Goal: Check status

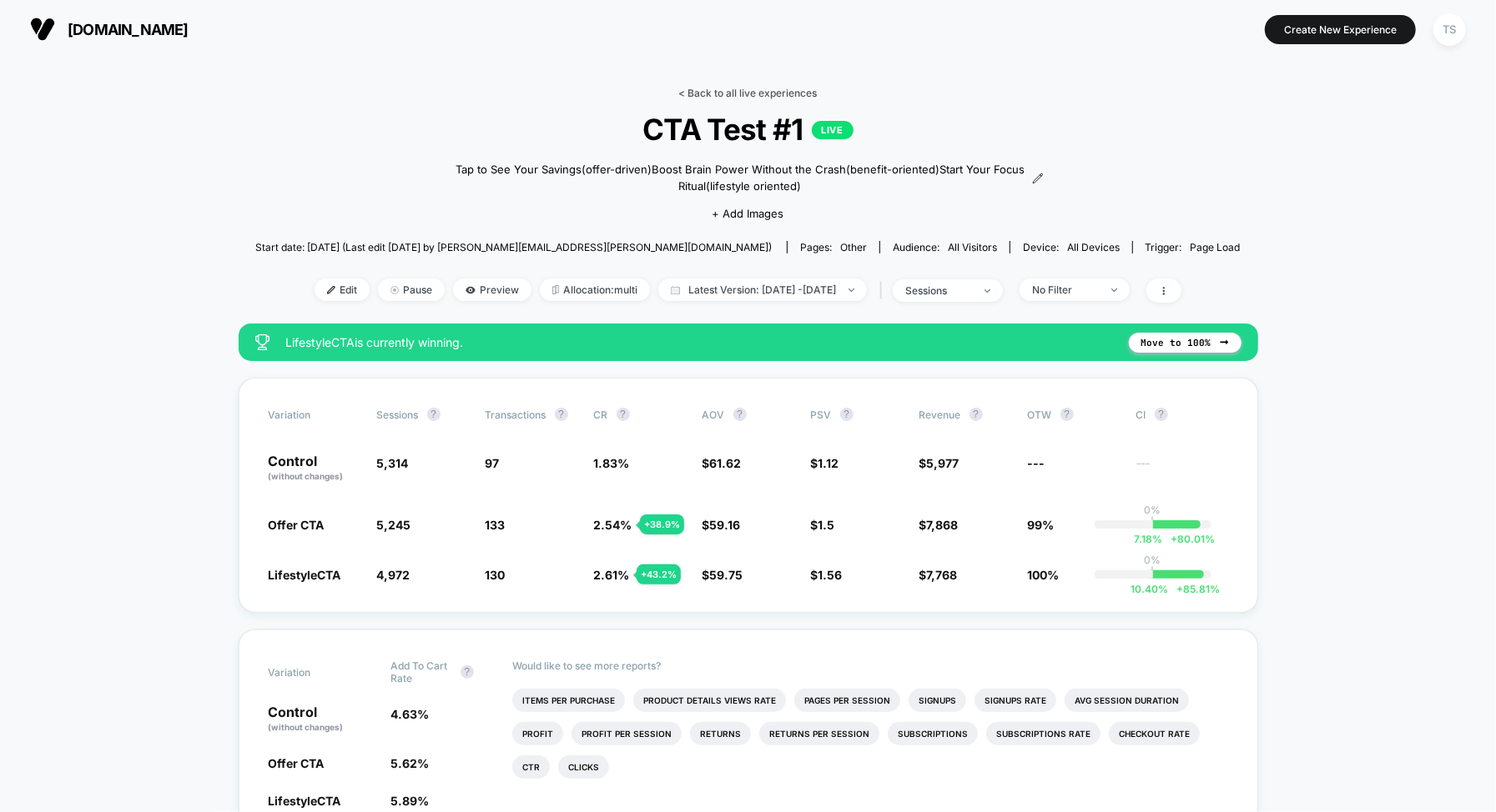
click at [709, 96] on link "< Back to all live experiences" at bounding box center [748, 93] width 138 height 13
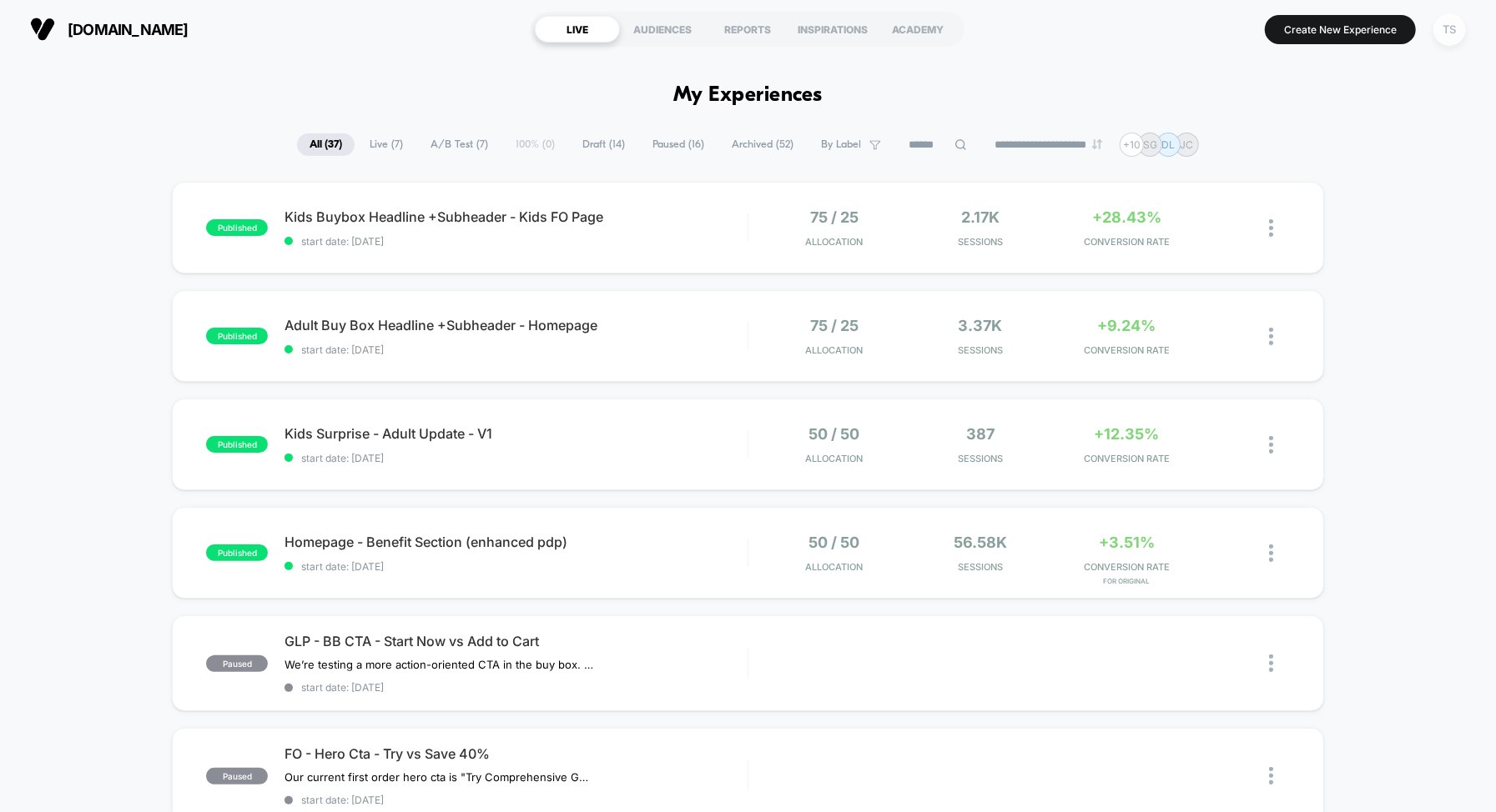
click at [1449, 36] on div "TS" at bounding box center [1450, 30] width 33 height 33
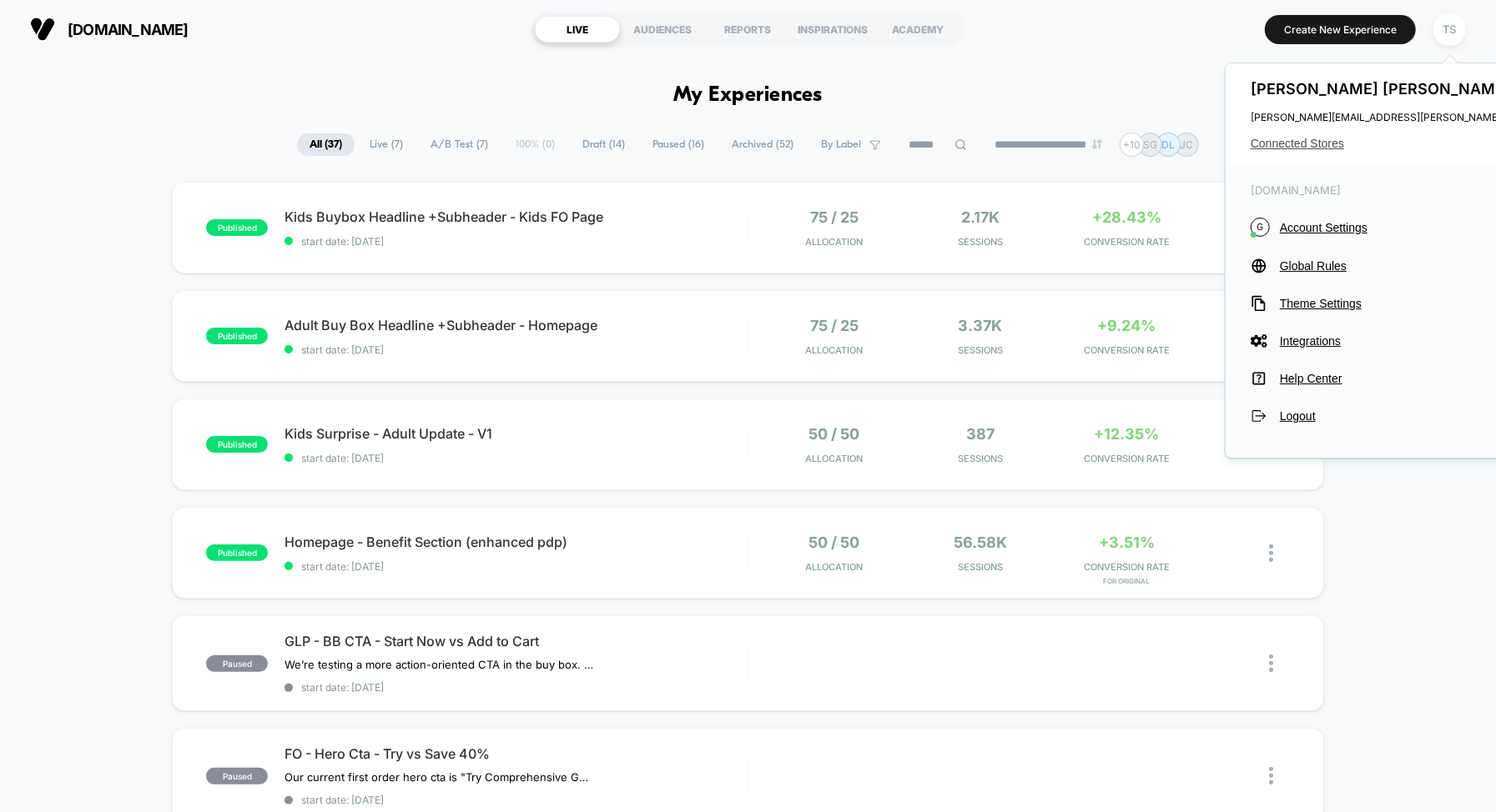
click at [1299, 143] on span "Connected Stores" at bounding box center [1416, 143] width 331 height 14
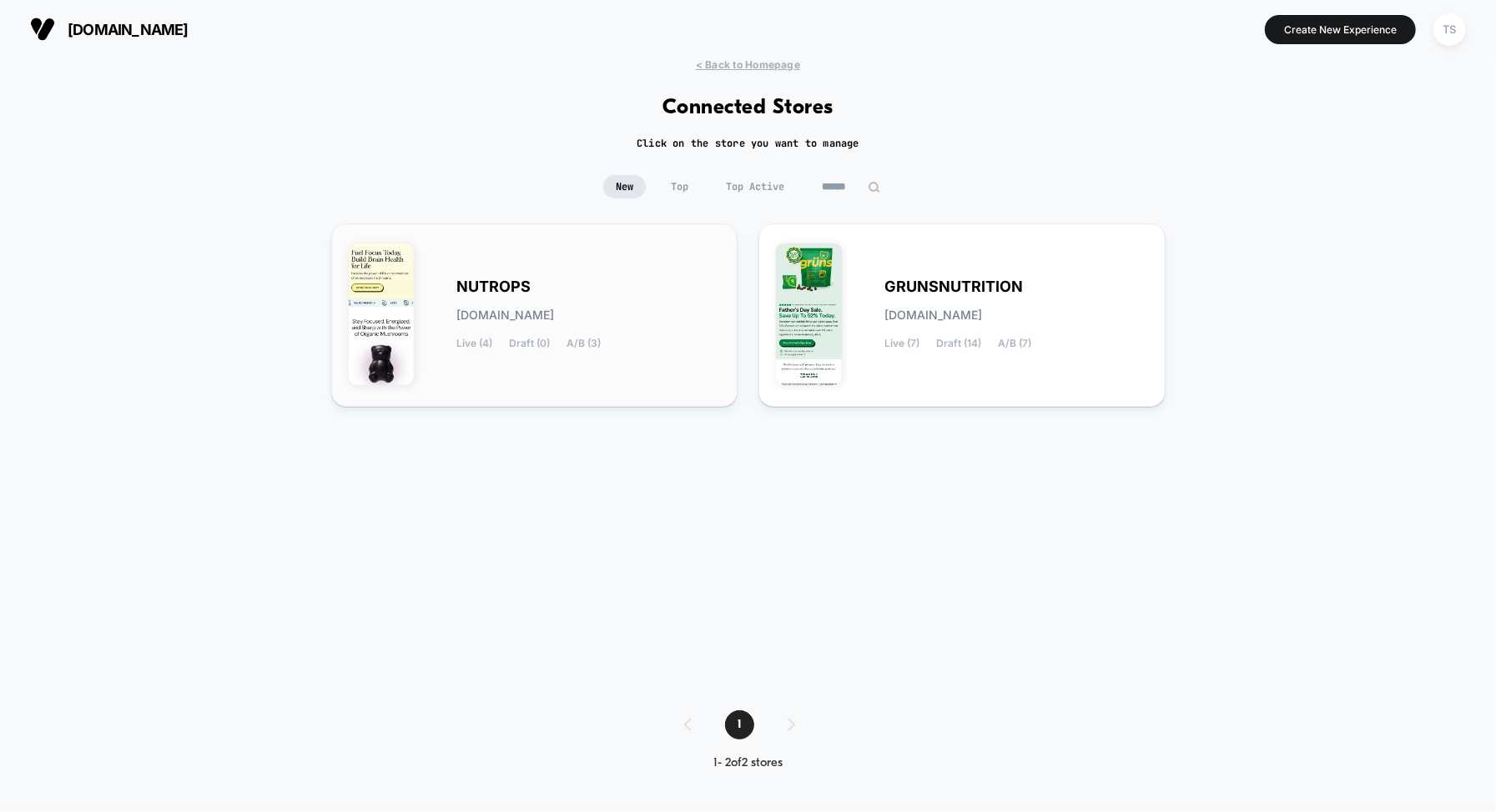
click at [601, 273] on div "NUTROPS nutrops.myshopify.com Live (4) Draft (0) A/B (3)" at bounding box center [534, 315] width 372 height 148
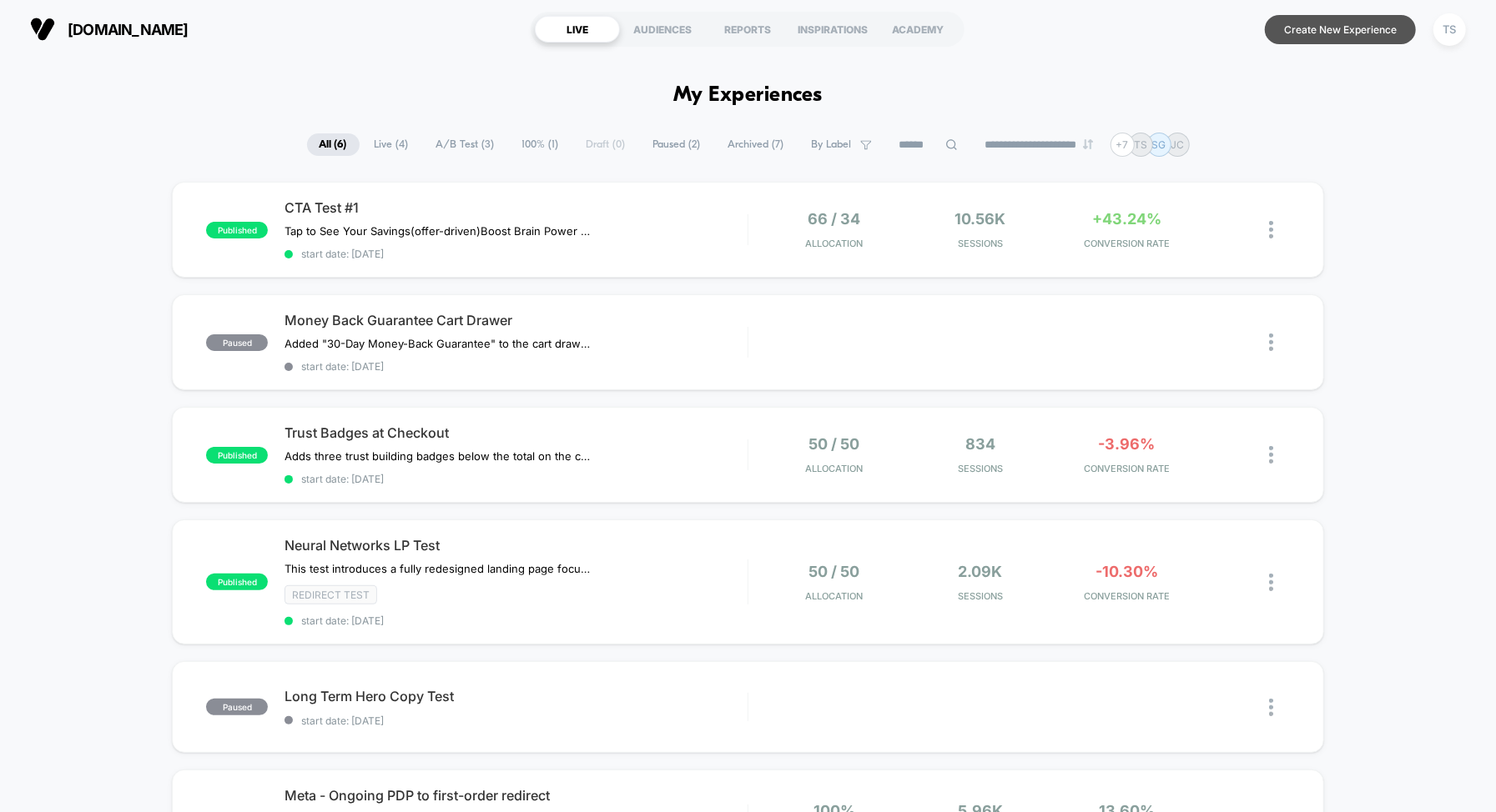
click at [1330, 27] on button "Create New Experience" at bounding box center [1340, 30] width 151 height 29
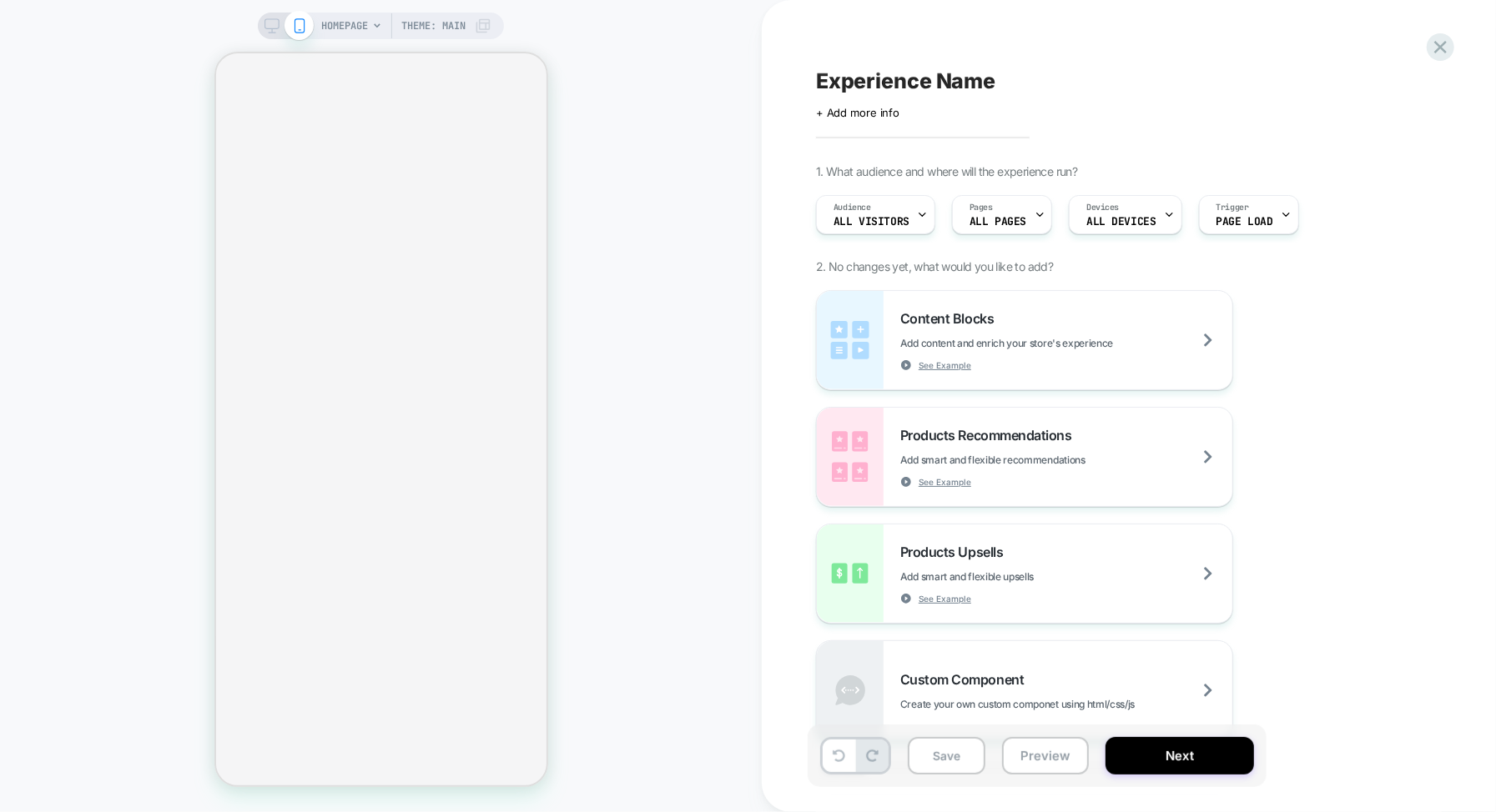
click at [369, 30] on div "HOMEPAGE Theme: MAIN" at bounding box center [406, 26] width 170 height 27
click at [370, 23] on div "HOMEPAGE Theme: MAIN" at bounding box center [406, 26] width 170 height 27
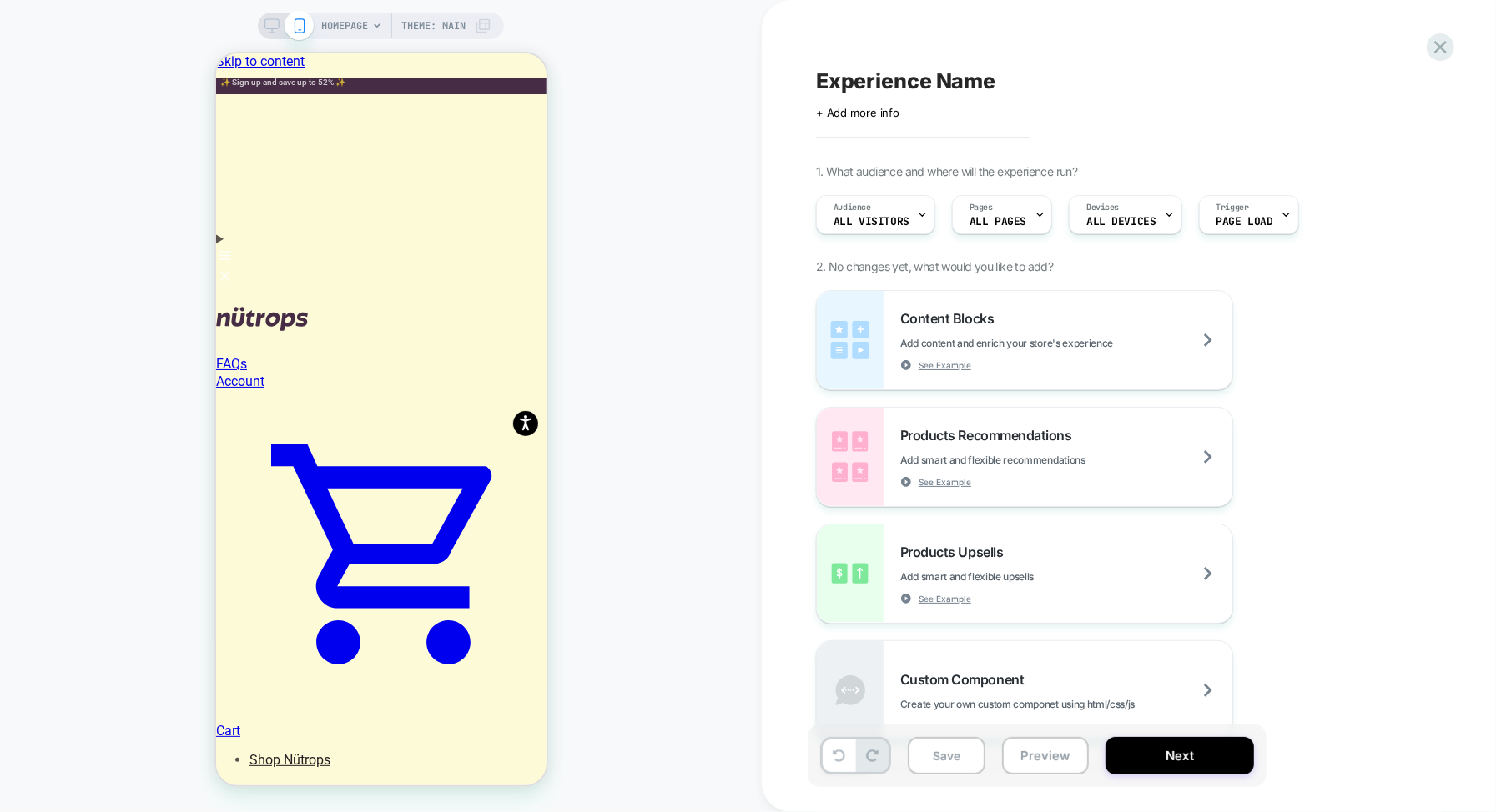
click at [375, 29] on icon at bounding box center [377, 26] width 10 height 10
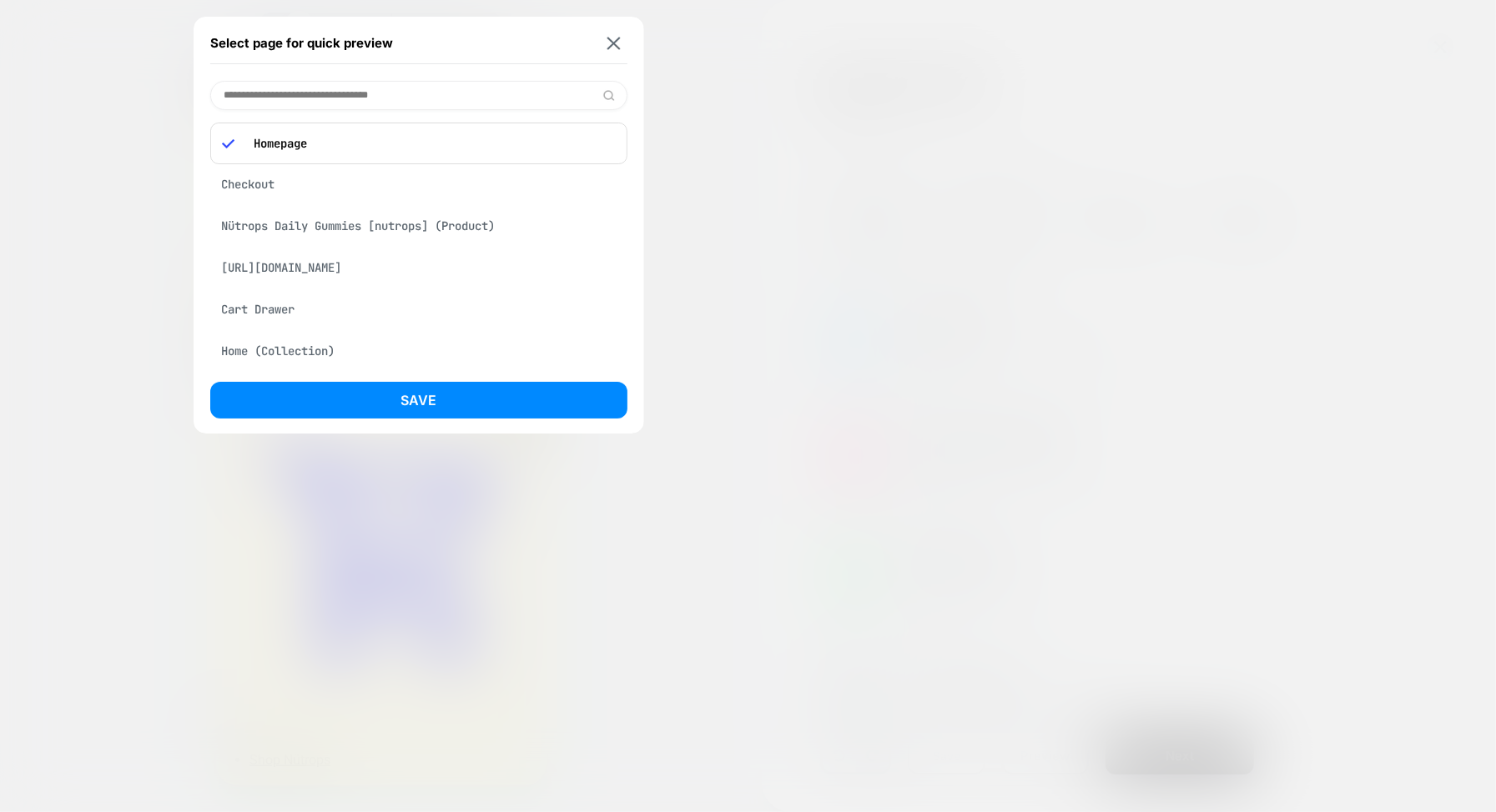
click at [439, 273] on div "https://nutrops.co/pages/first-order" at bounding box center [419, 268] width 417 height 32
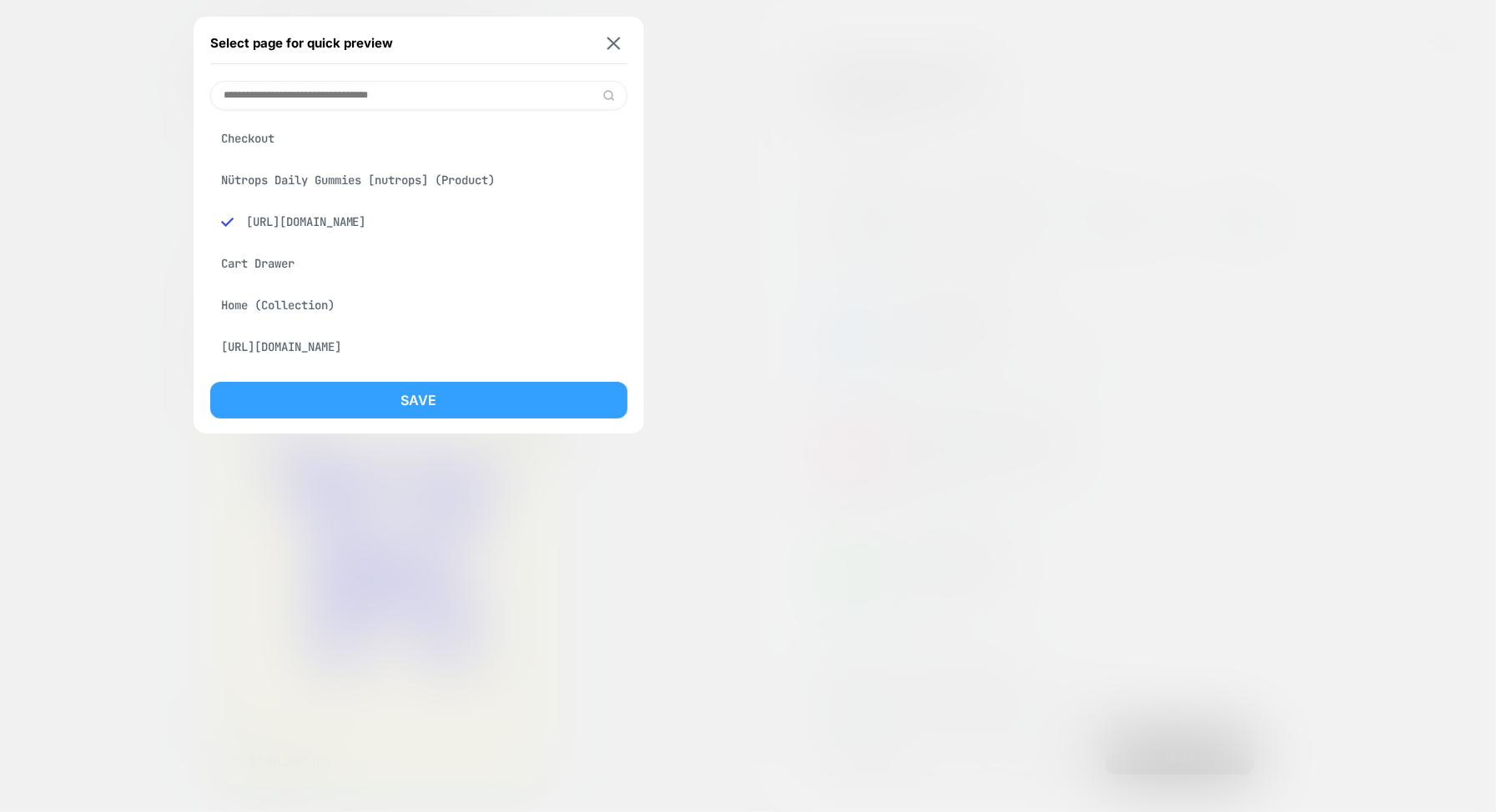
click at [482, 394] on button "Save" at bounding box center [419, 400] width 417 height 37
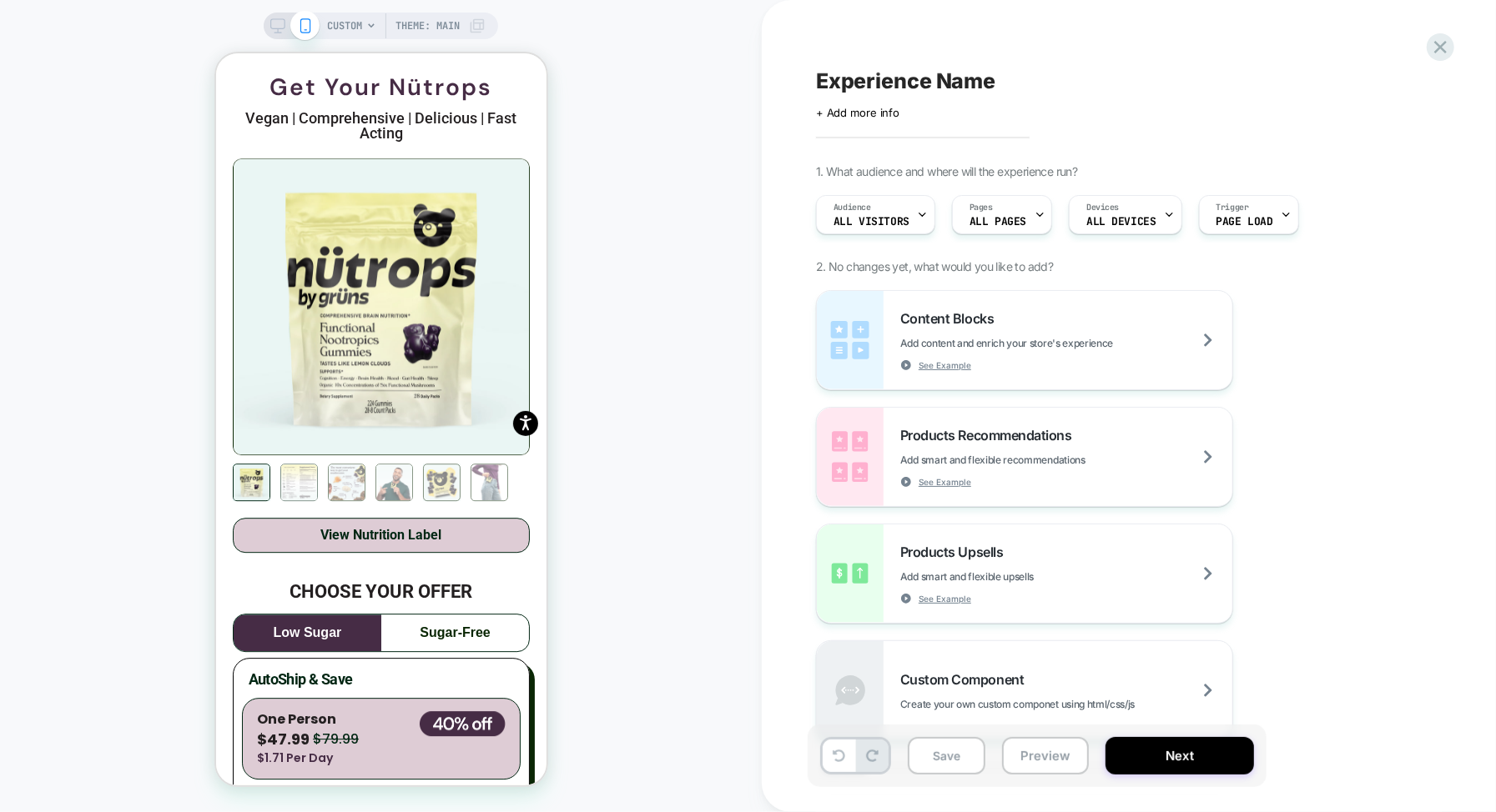
scroll to position [3178, 0]
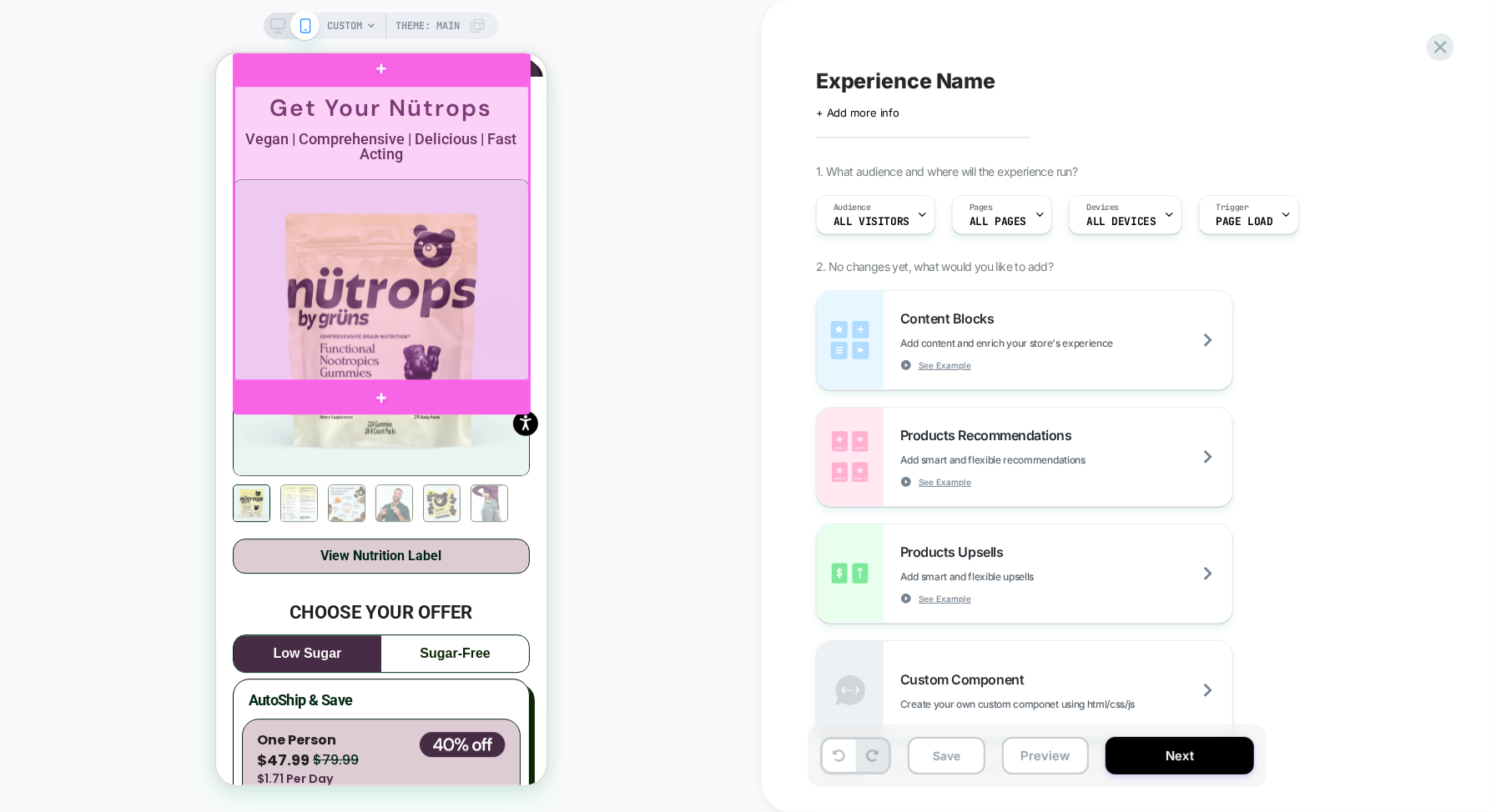
click at [382, 244] on div at bounding box center [380, 232] width 294 height 294
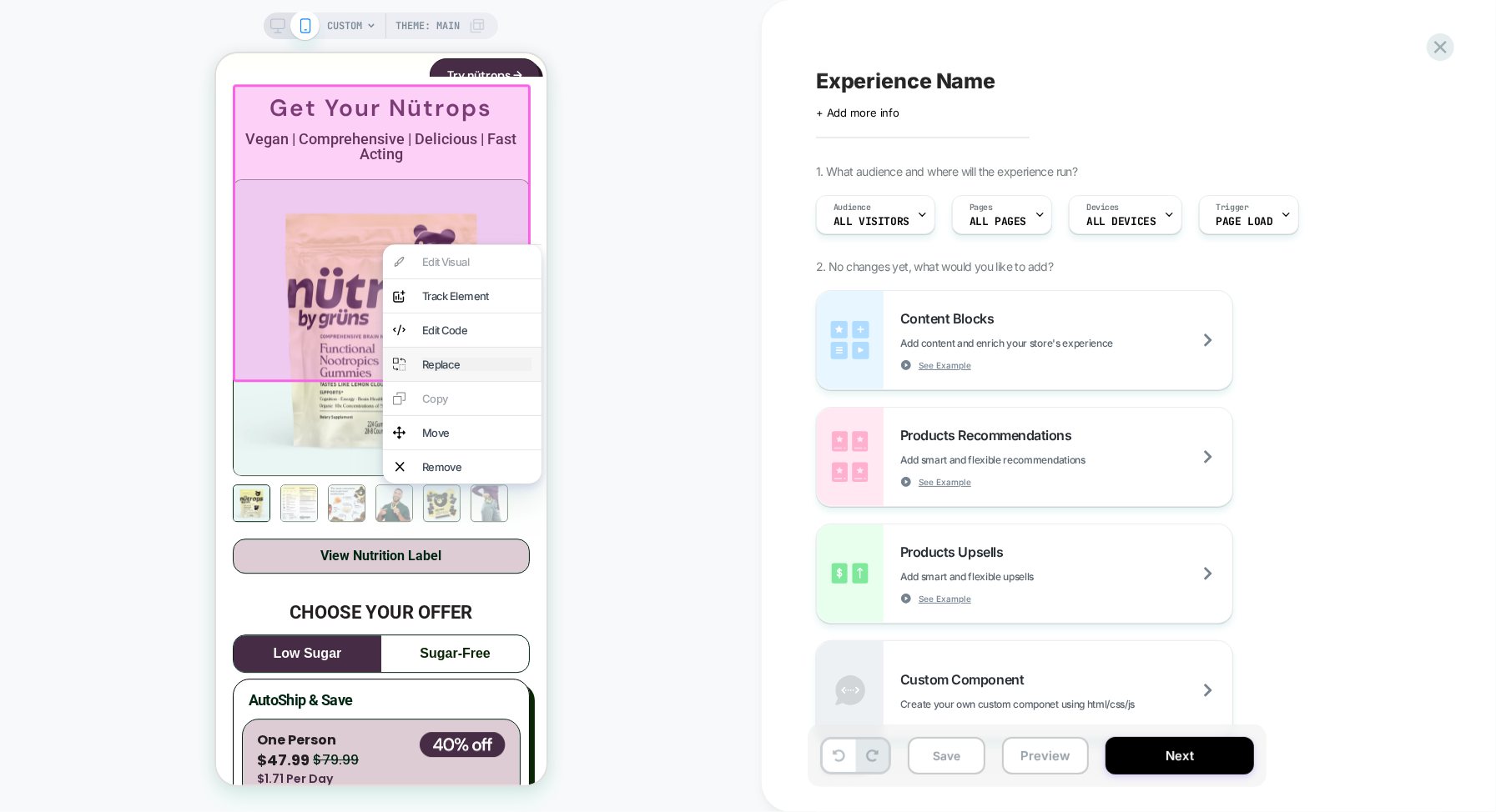
click at [465, 370] on div "Replace" at bounding box center [475, 364] width 109 height 14
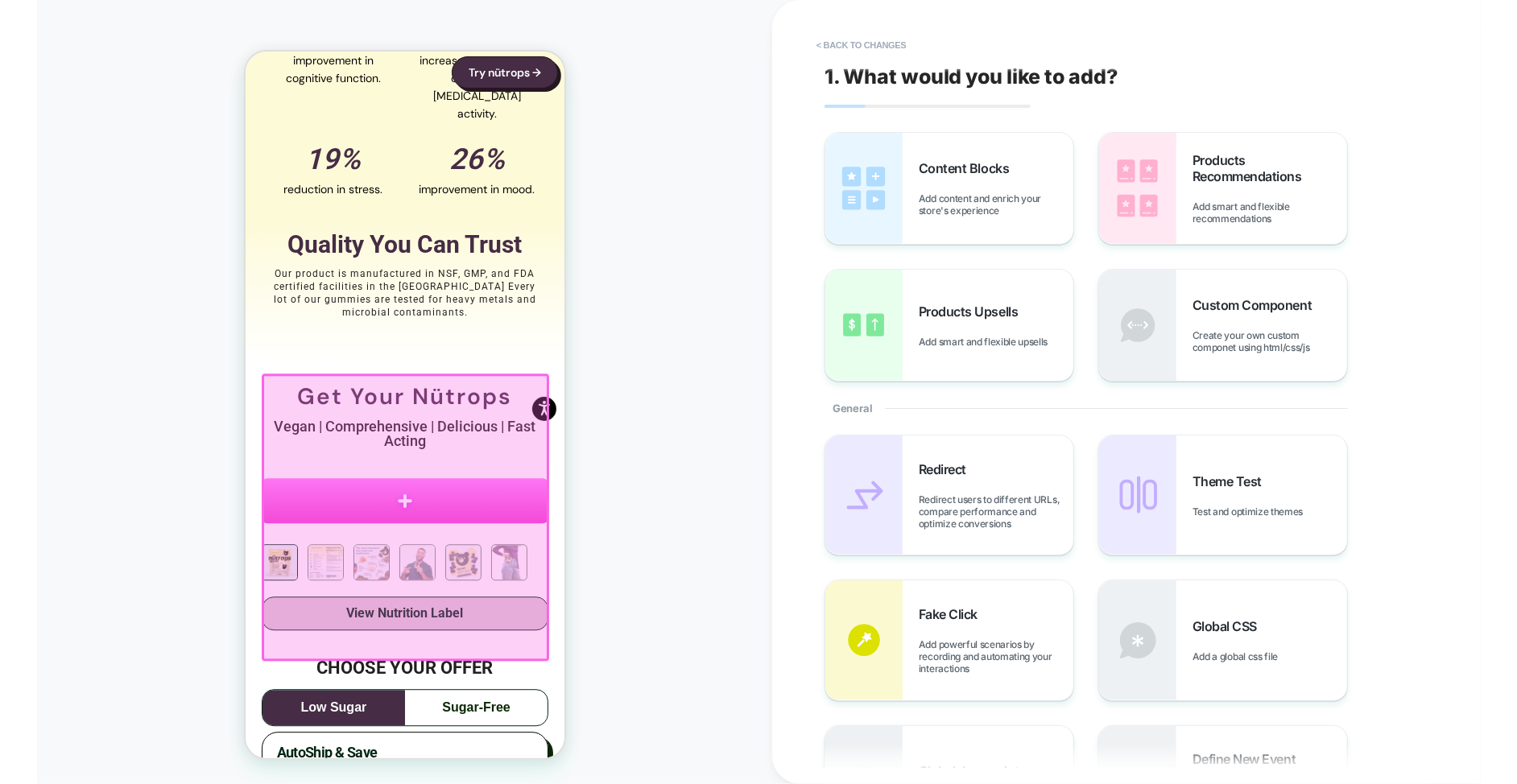
scroll to position [2769, 0]
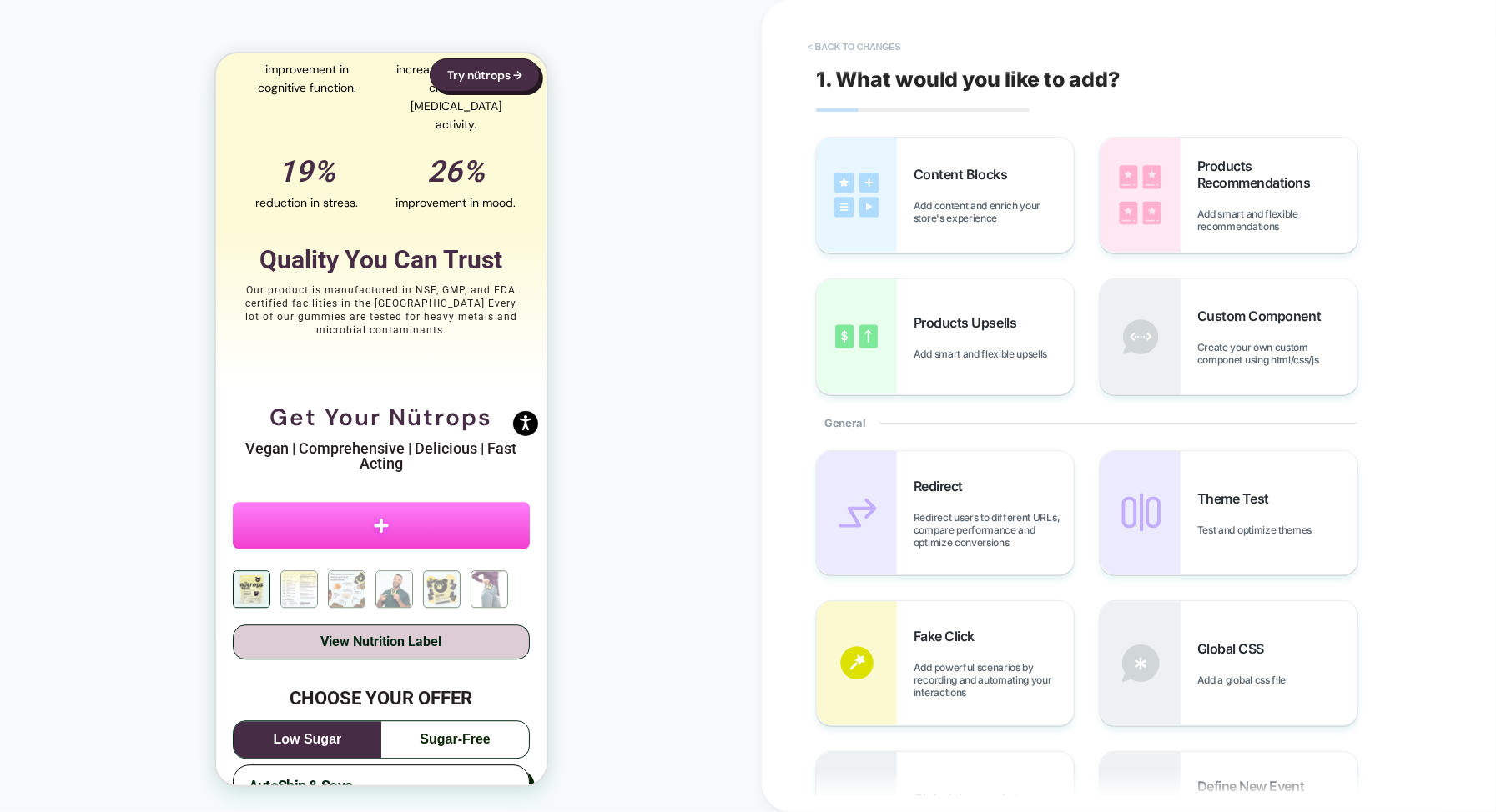
click at [859, 53] on button "< Back to changes" at bounding box center [854, 46] width 110 height 27
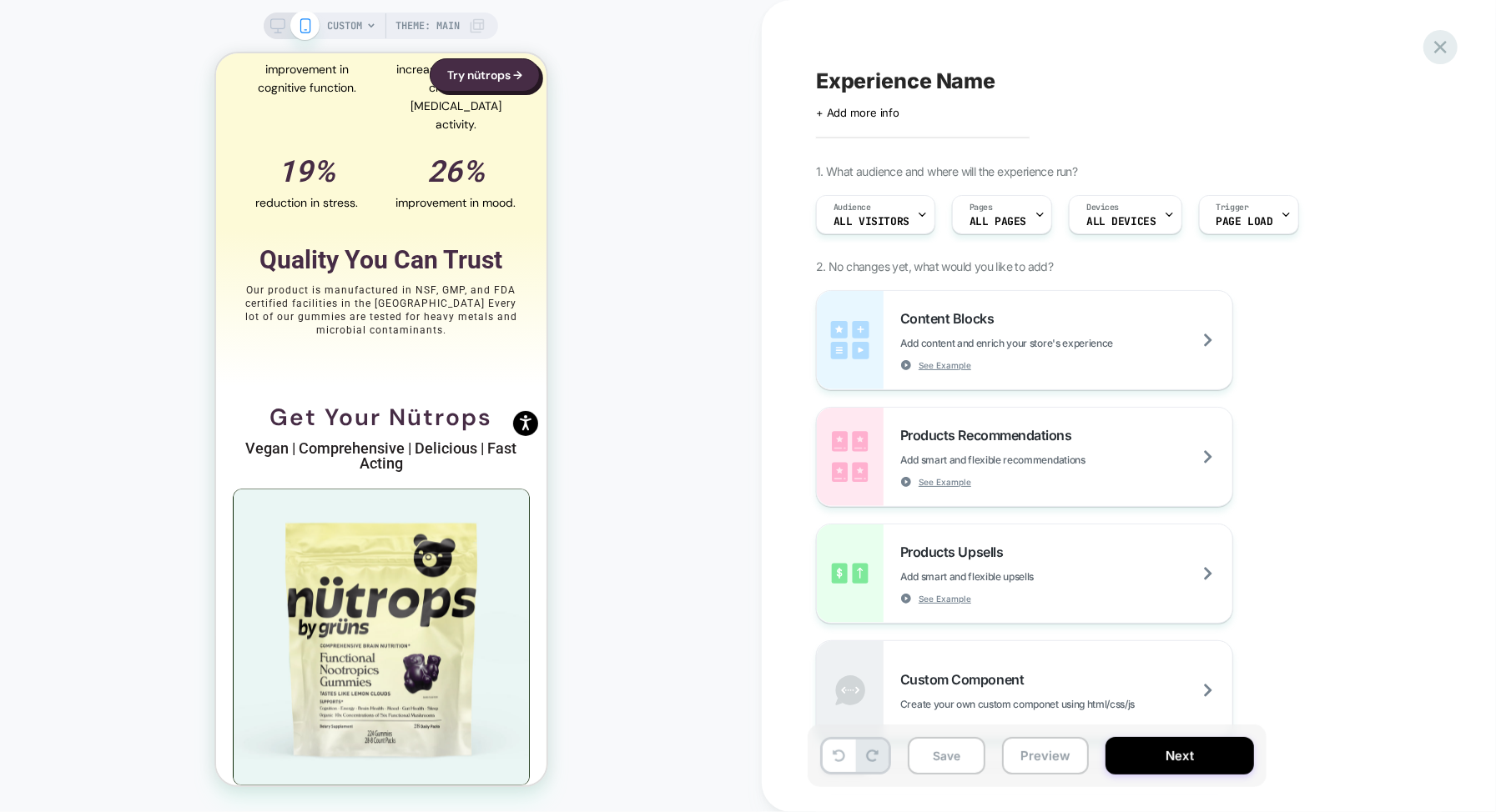
click at [1442, 39] on icon at bounding box center [1440, 47] width 22 height 22
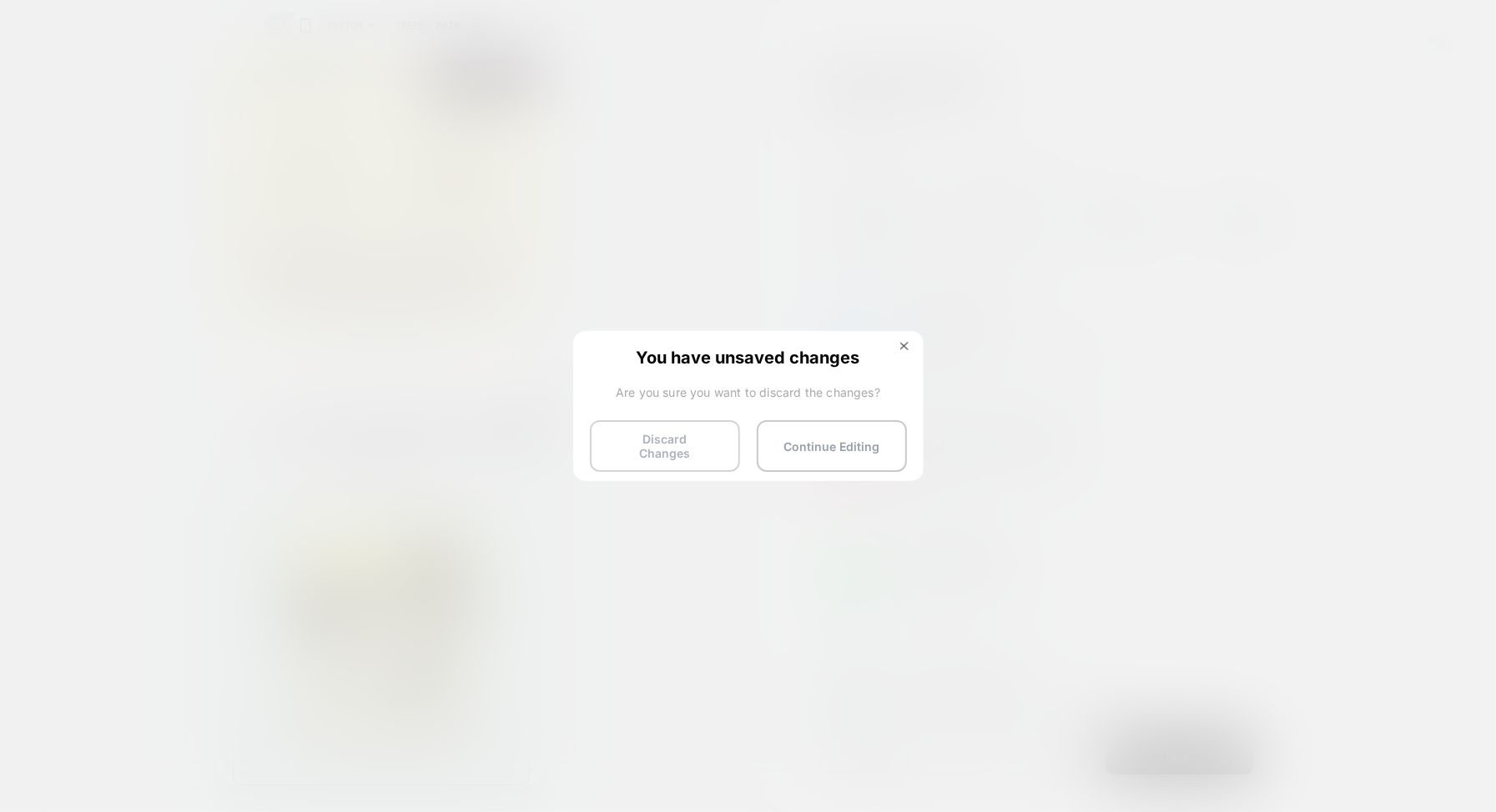
click at [643, 449] on button "Discard Changes" at bounding box center [665, 446] width 150 height 51
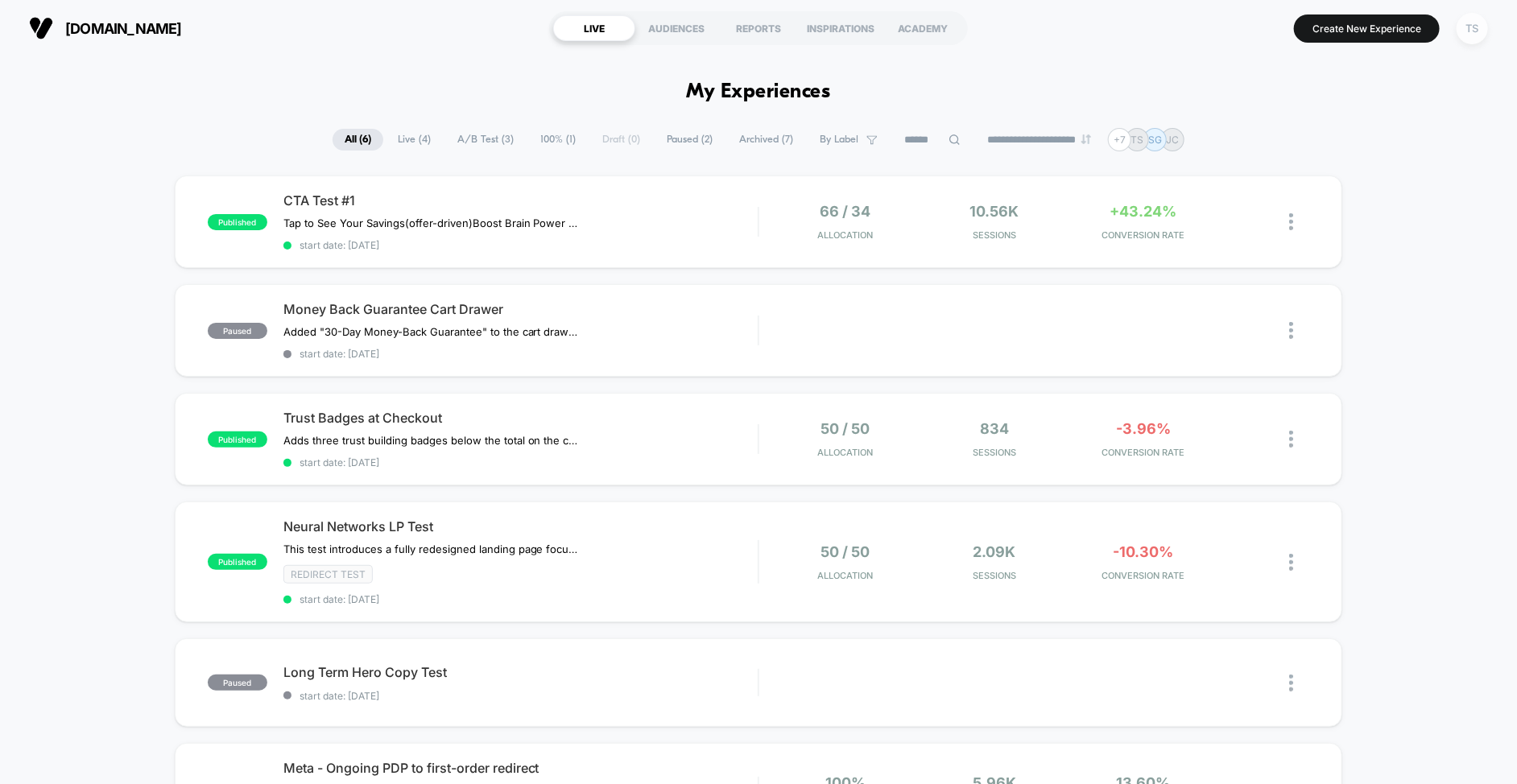
click at [1463, 28] on div "TS" at bounding box center [1472, 29] width 31 height 31
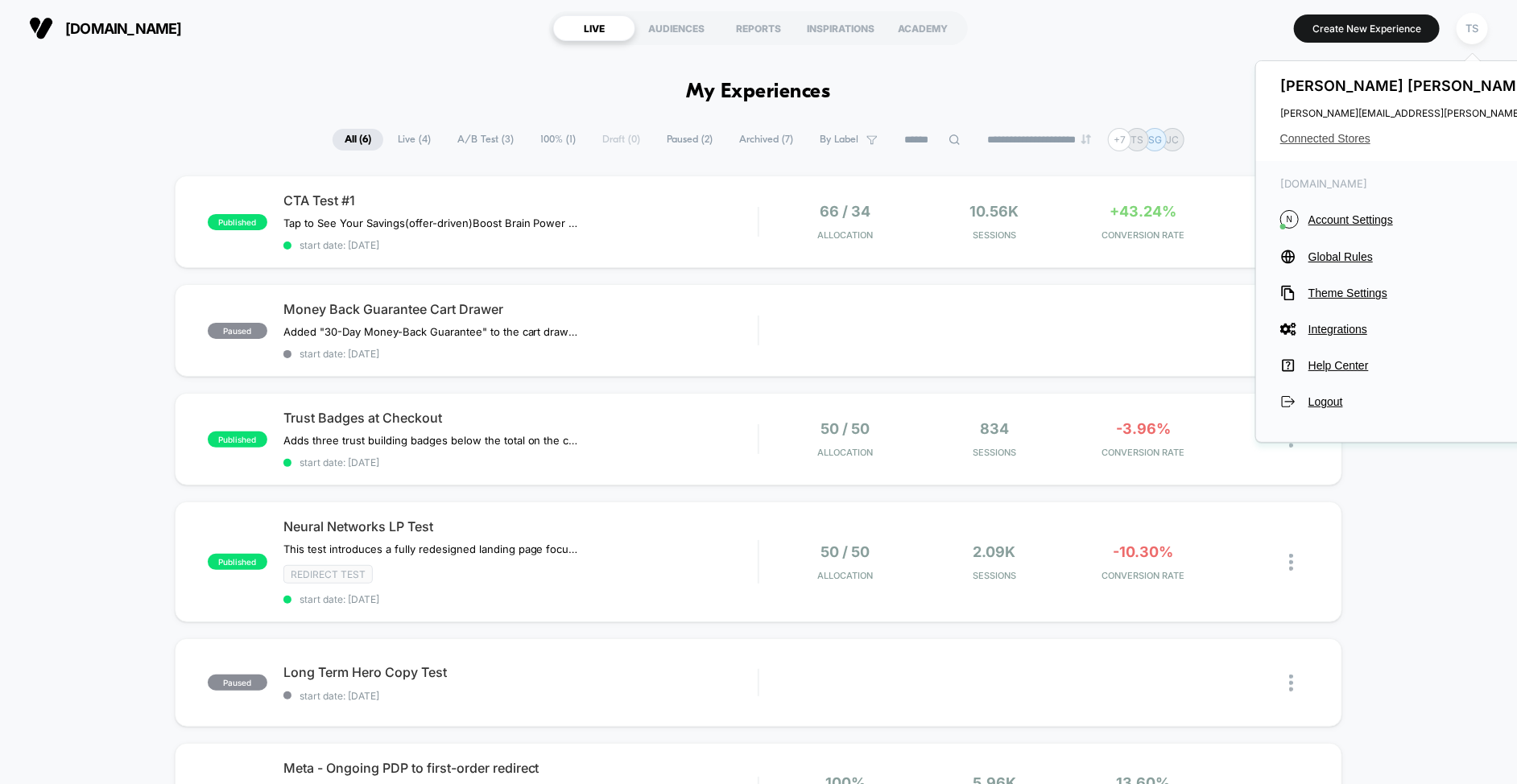
click at [1321, 143] on span "Connected Stores" at bounding box center [1440, 138] width 320 height 13
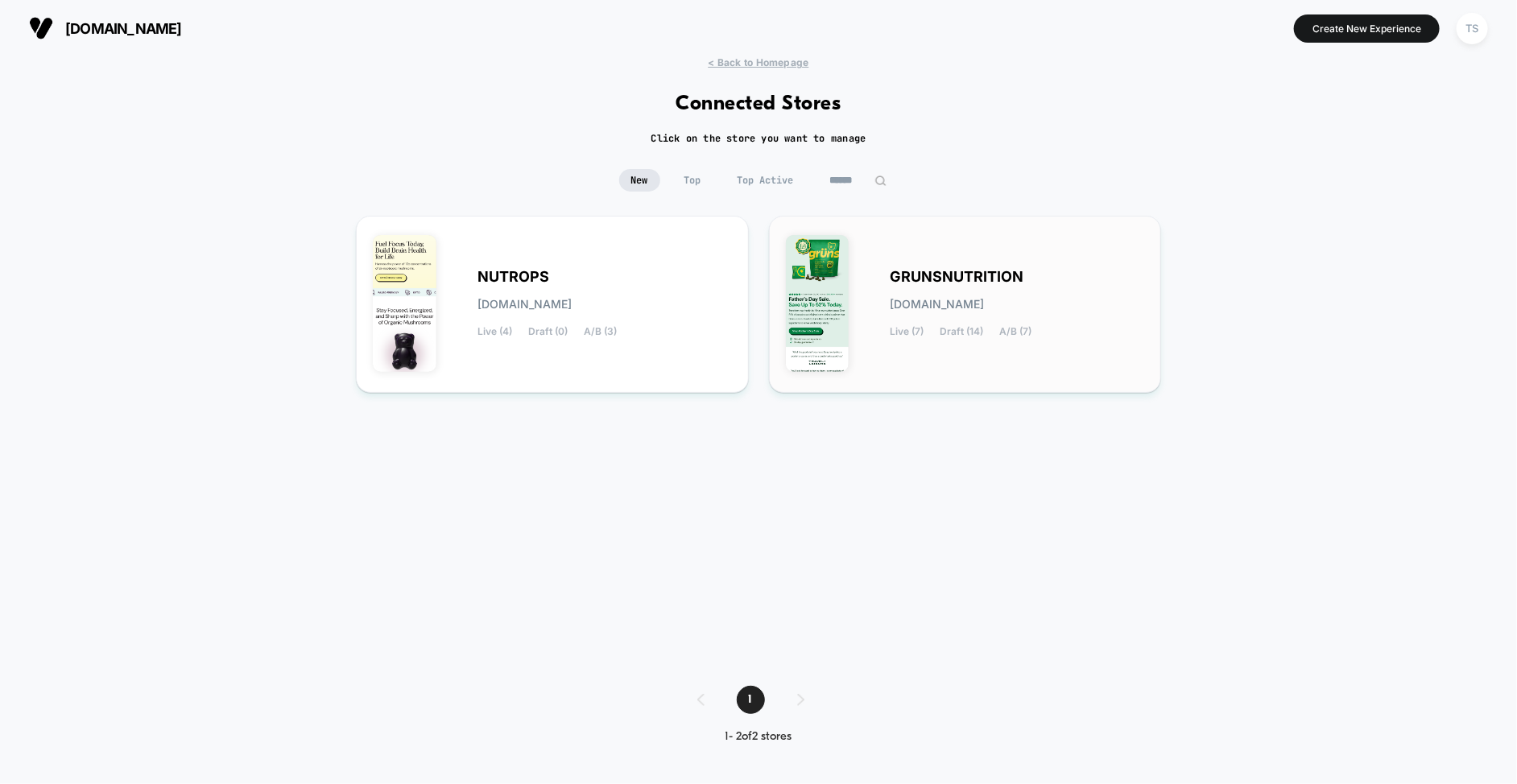
click at [928, 254] on div "GRUNSNUTRITION grunsnutrition.myshopify.com Live (7) Draft (14) A/B (7)" at bounding box center [966, 304] width 359 height 143
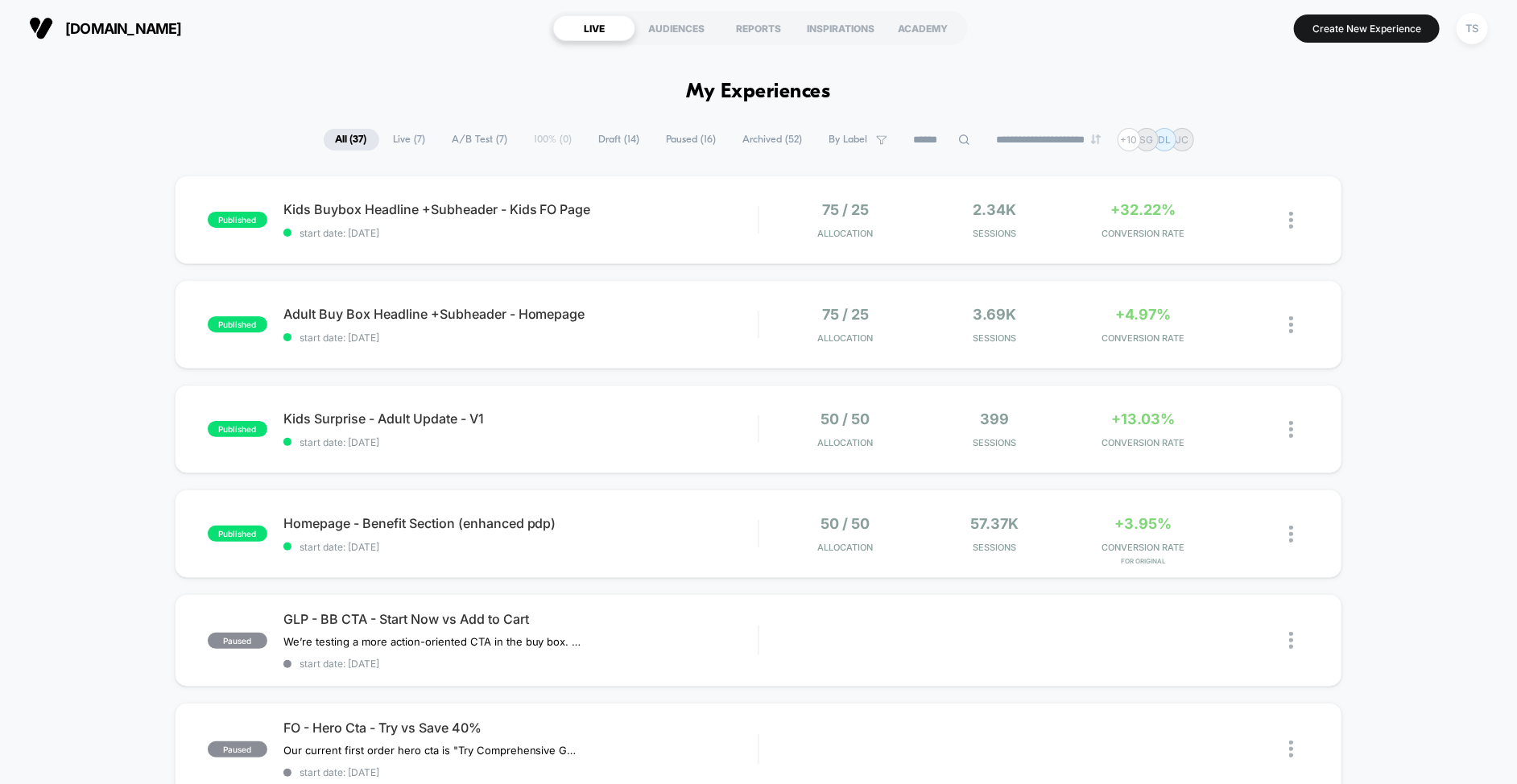
click at [938, 143] on input at bounding box center [942, 140] width 80 height 19
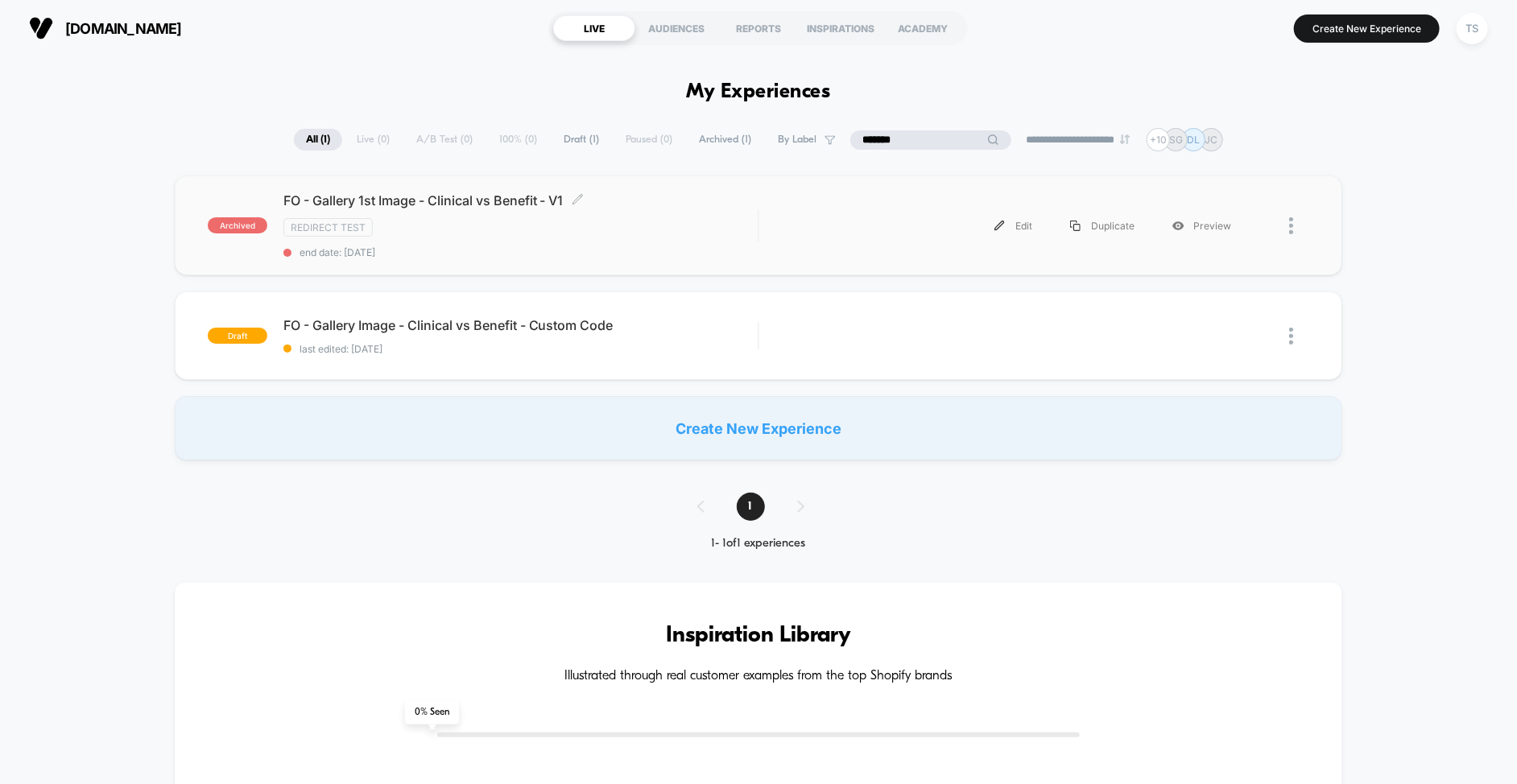
type input "*******"
click at [469, 212] on div "FO - Gallery 1st Image - Clinical vs Benefit - V1 Click to edit experience deta…" at bounding box center [521, 225] width 475 height 66
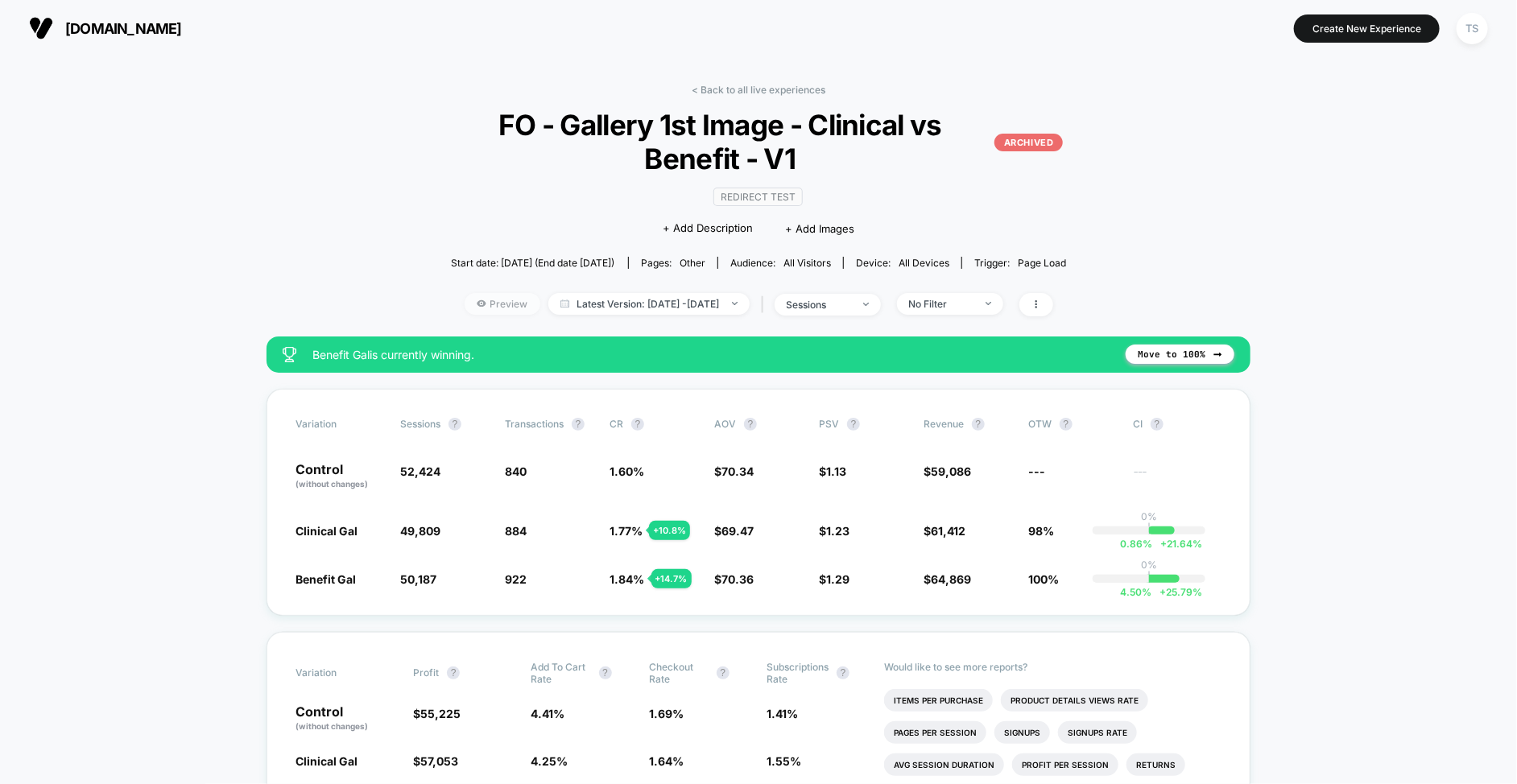
click at [465, 305] on span "Preview" at bounding box center [502, 304] width 75 height 22
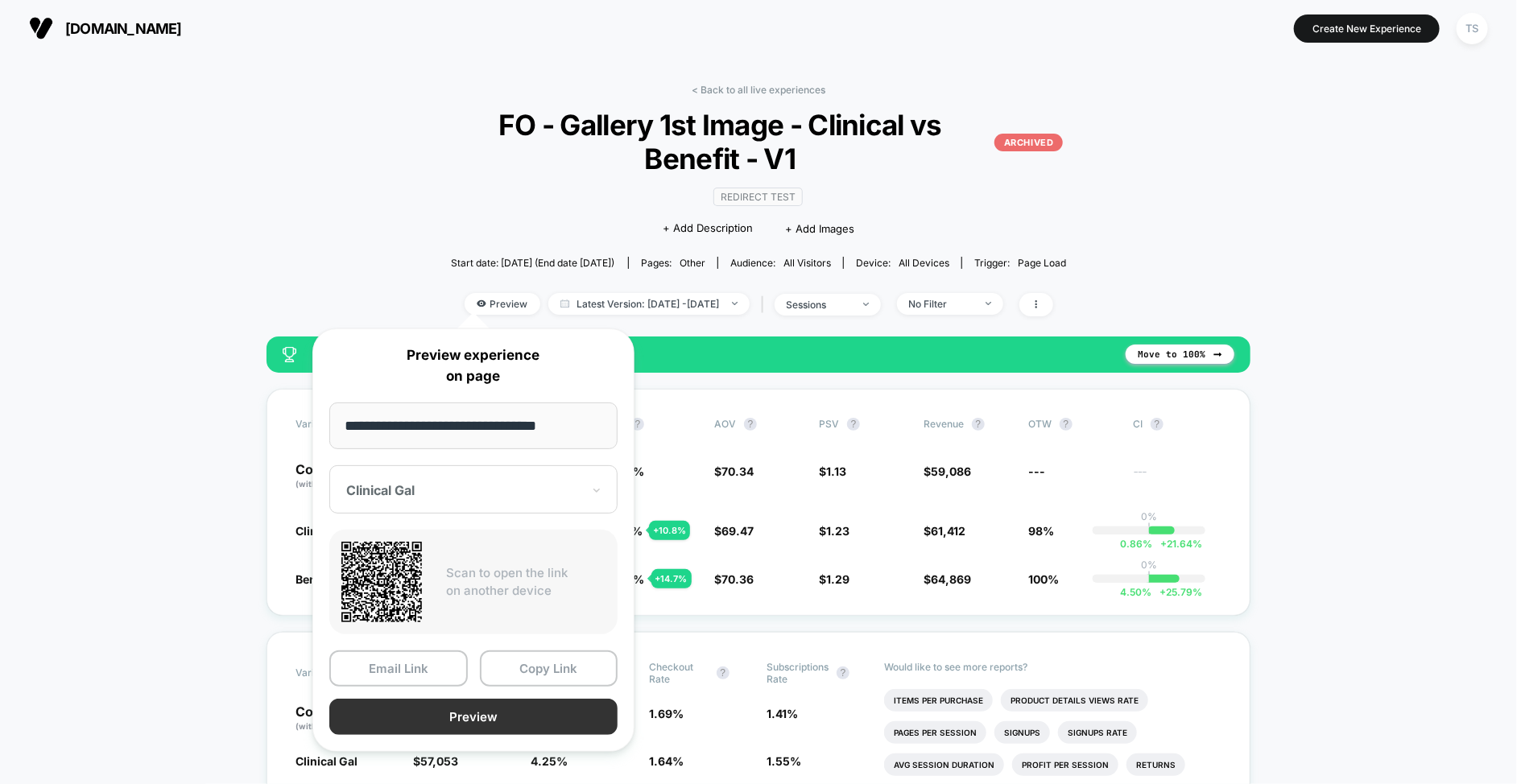
click at [517, 708] on button "Preview" at bounding box center [474, 717] width 288 height 36
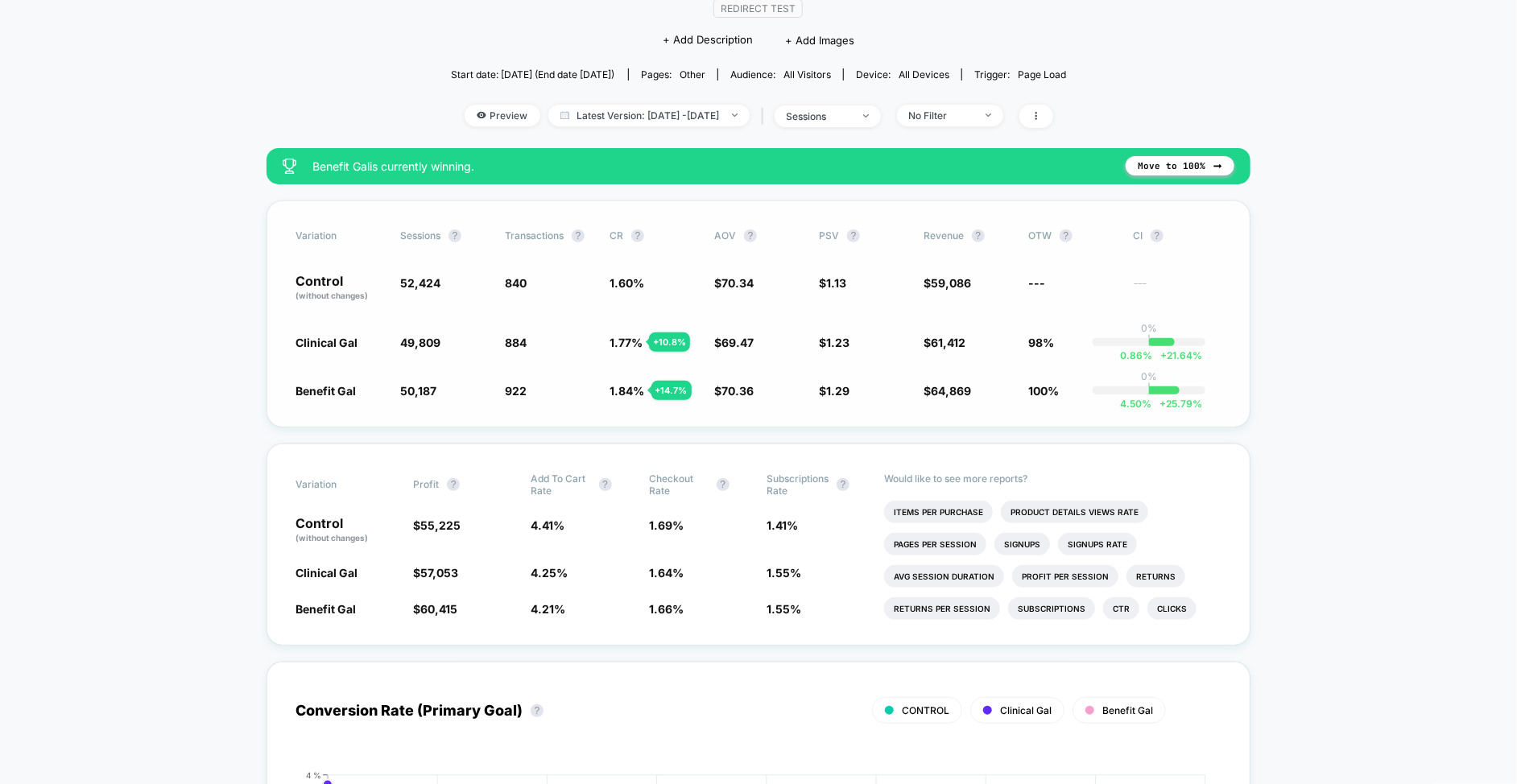
scroll to position [181, 0]
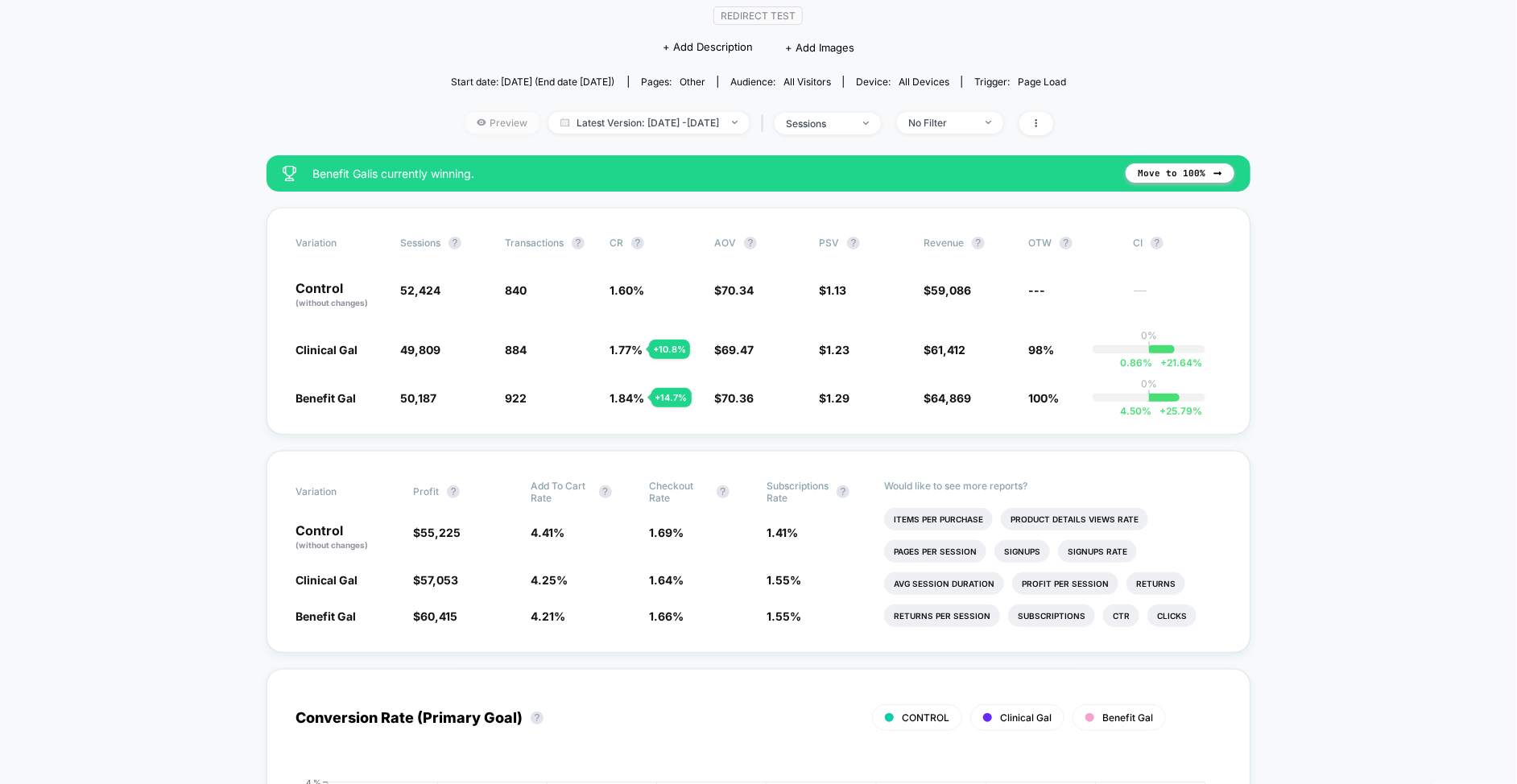
click at [489, 117] on span "Preview" at bounding box center [502, 123] width 75 height 22
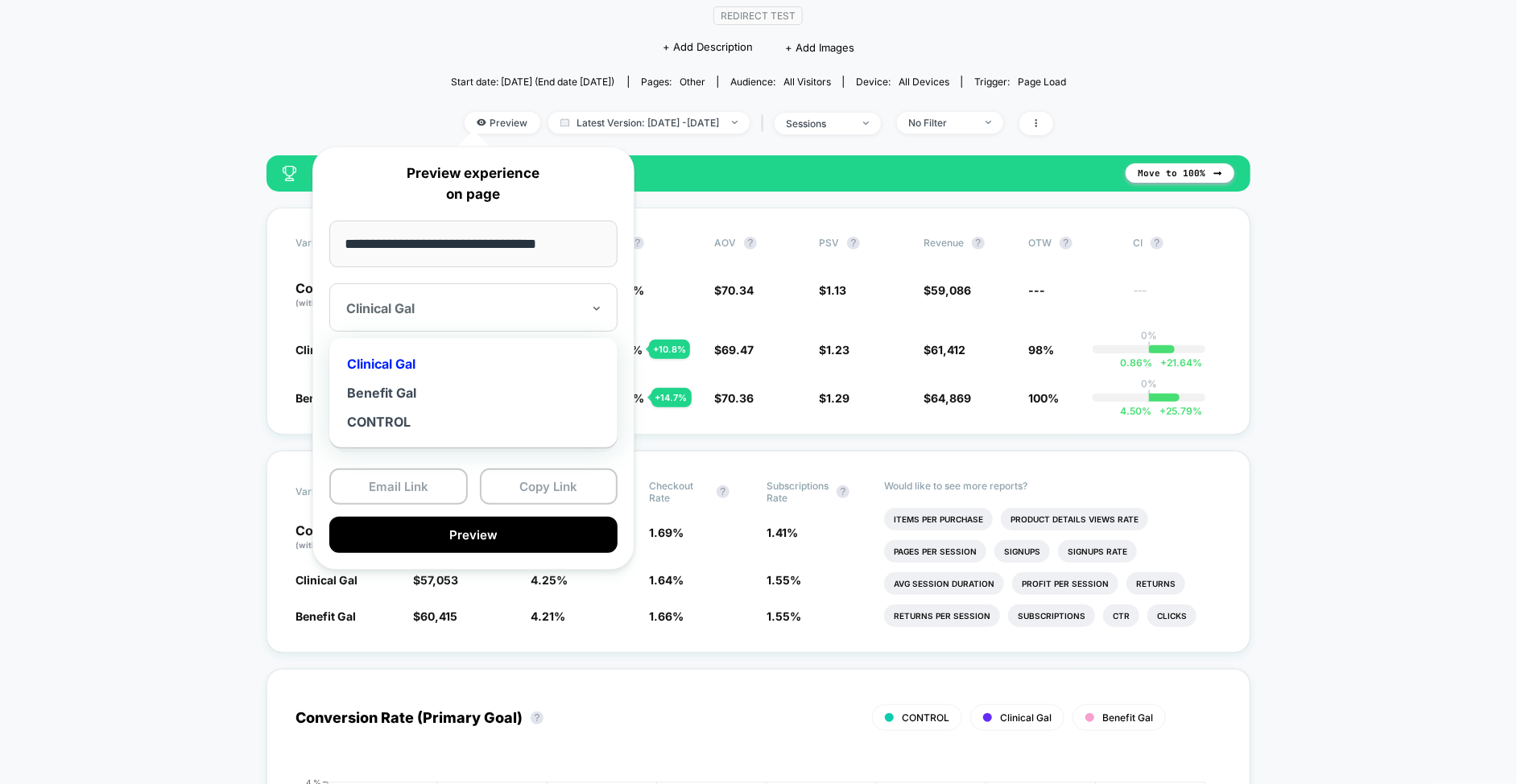
click at [482, 308] on div at bounding box center [464, 308] width 235 height 16
click at [436, 393] on div "Benefit Gal" at bounding box center [473, 392] width 272 height 29
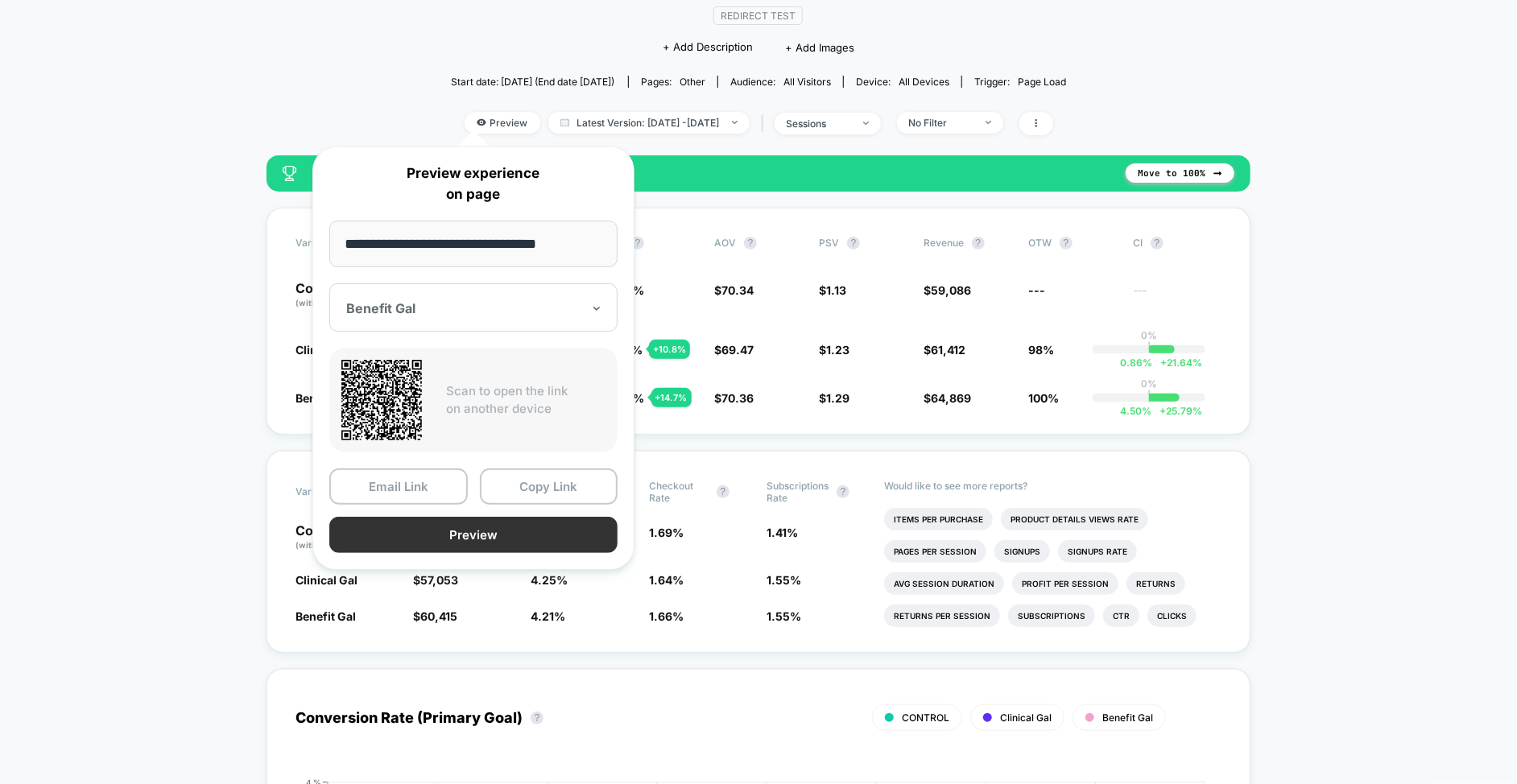
click at [452, 529] on button "Preview" at bounding box center [474, 535] width 288 height 36
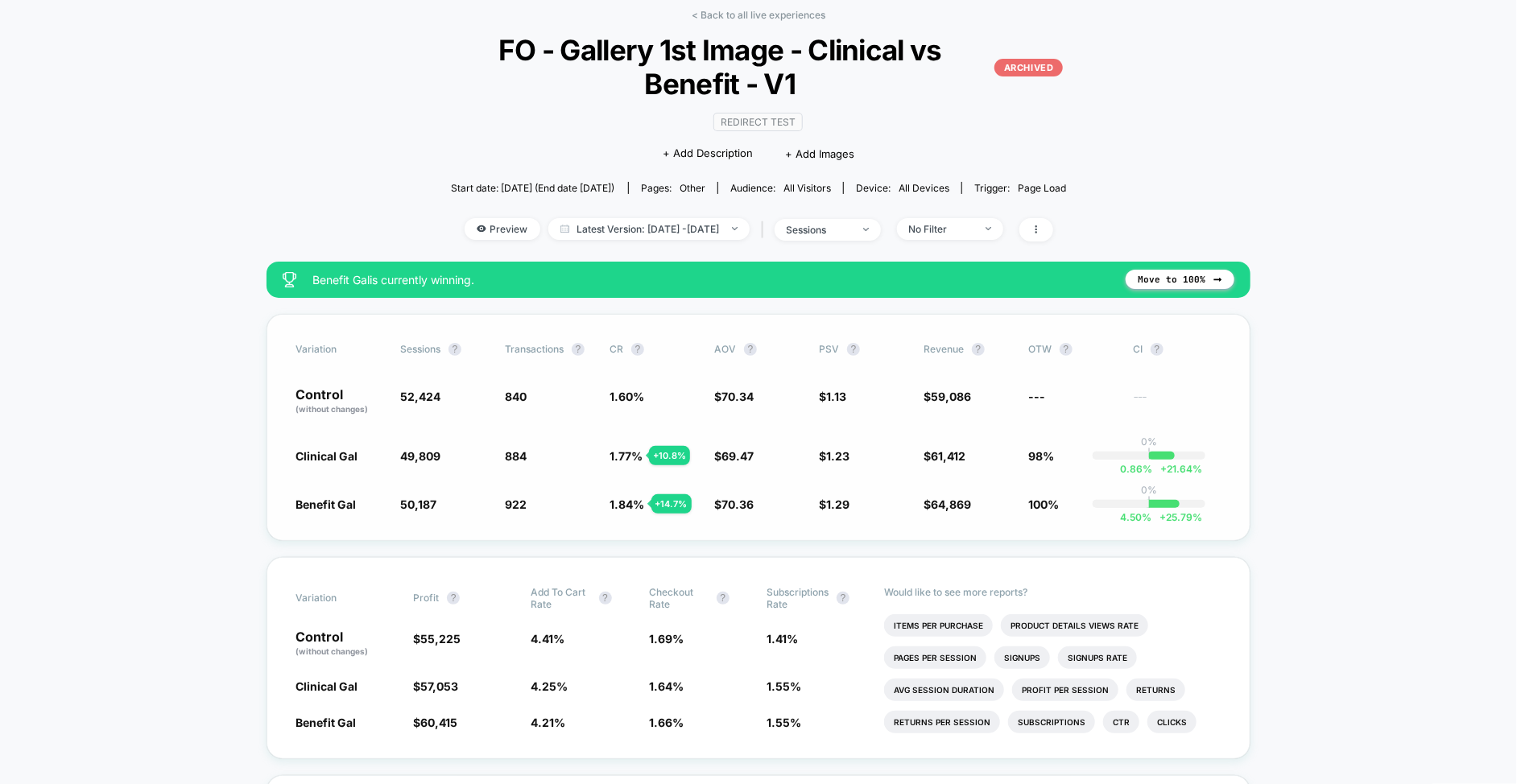
scroll to position [74, 0]
click at [1053, 236] on span at bounding box center [1036, 231] width 34 height 23
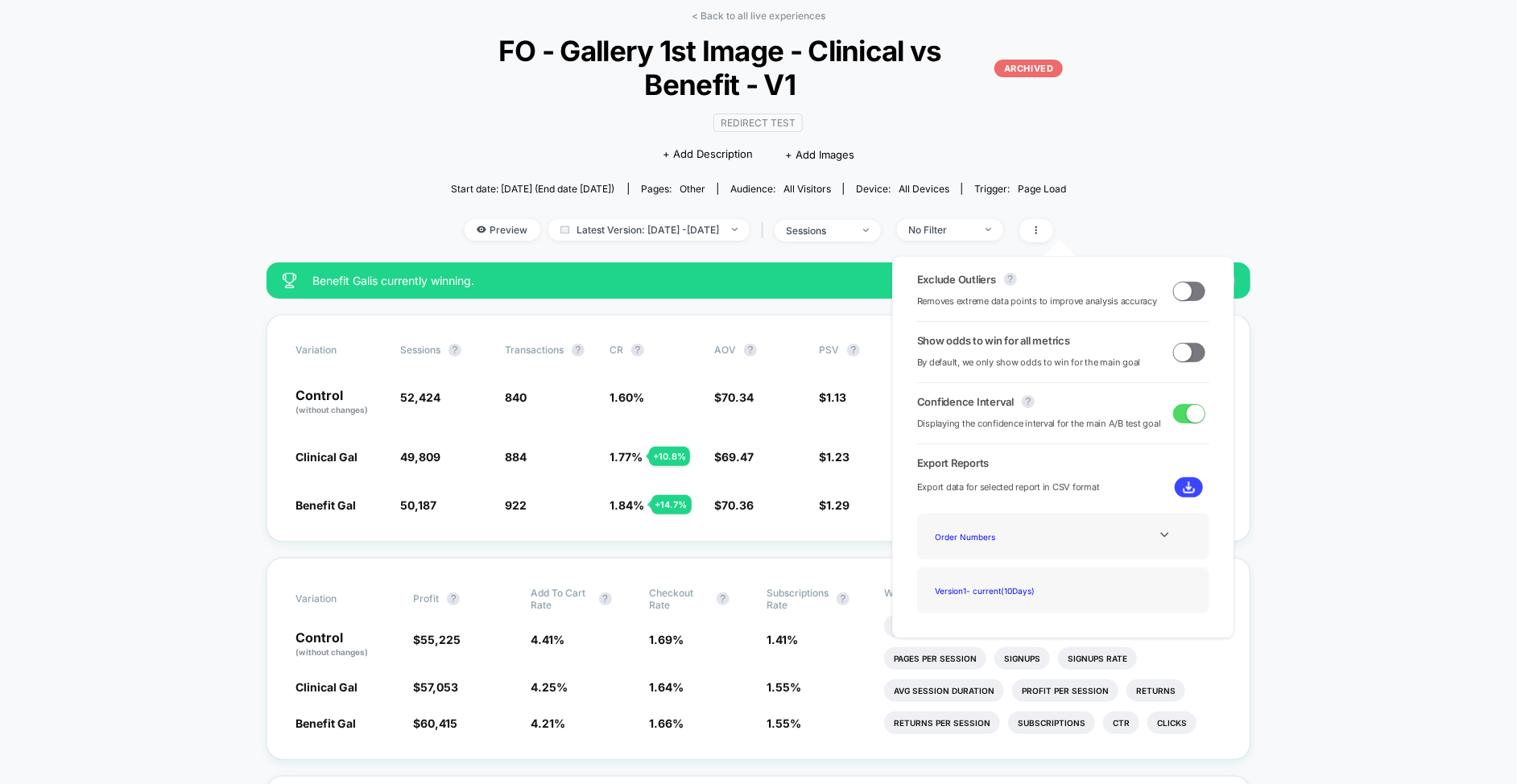
click at [698, 240] on div "Preview Latest Version: May 29, 2025 - Jun 6, 2025 | sessions No Filter" at bounding box center [759, 231] width 677 height 23
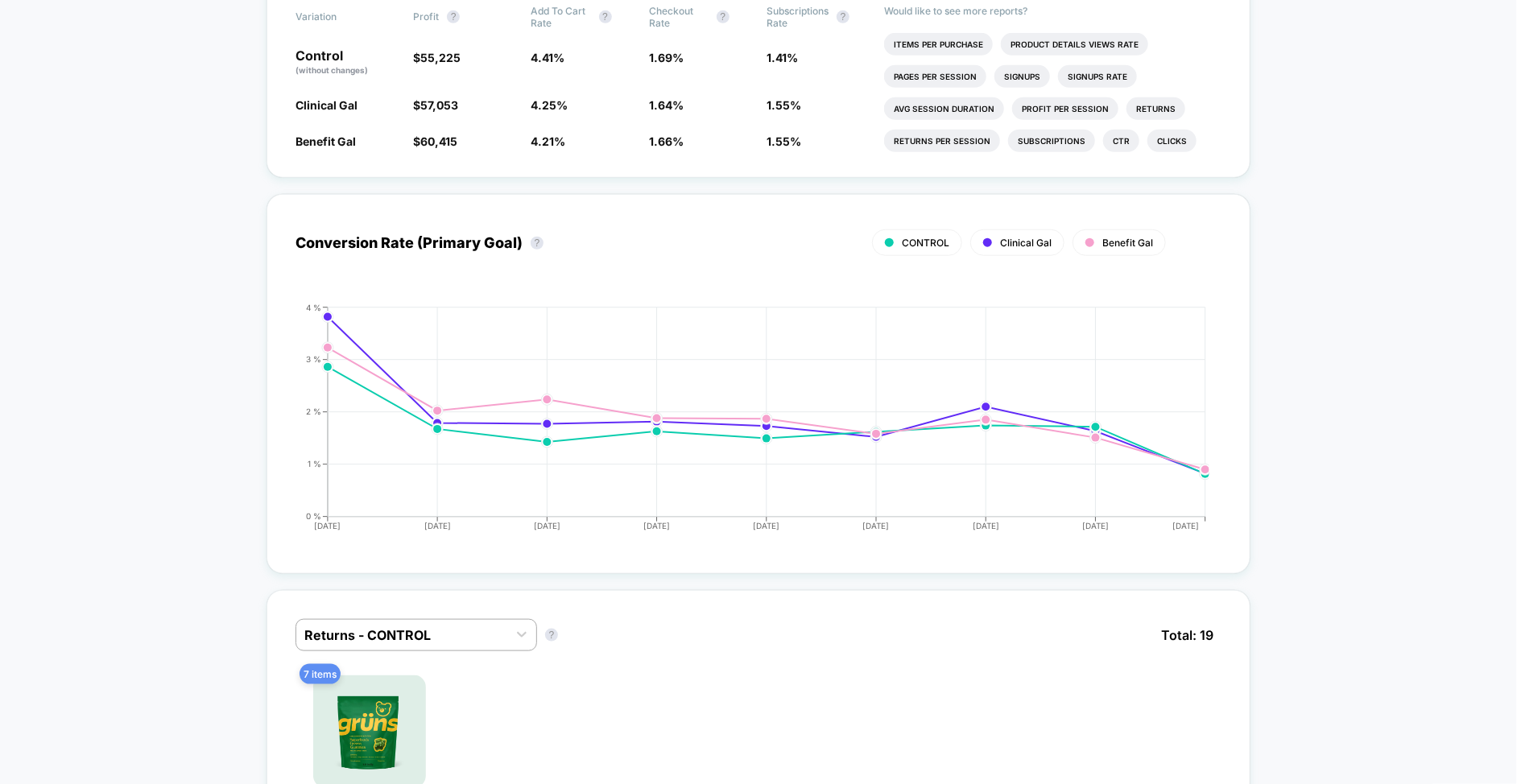
scroll to position [0, 0]
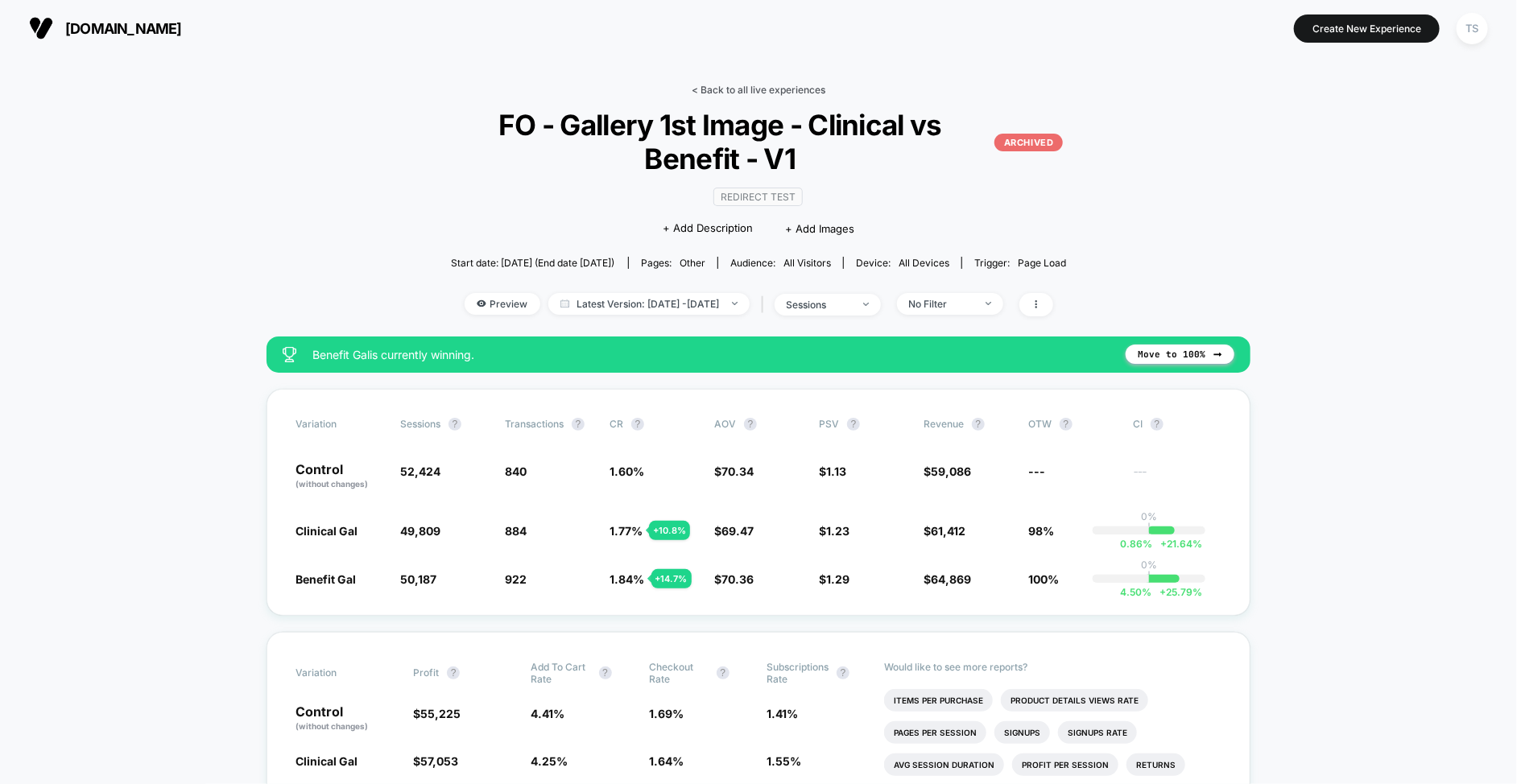
click at [715, 91] on link "< Back to all live experiences" at bounding box center [758, 89] width 133 height 12
